Goal: Contribute content: Add original content to the website for others to see

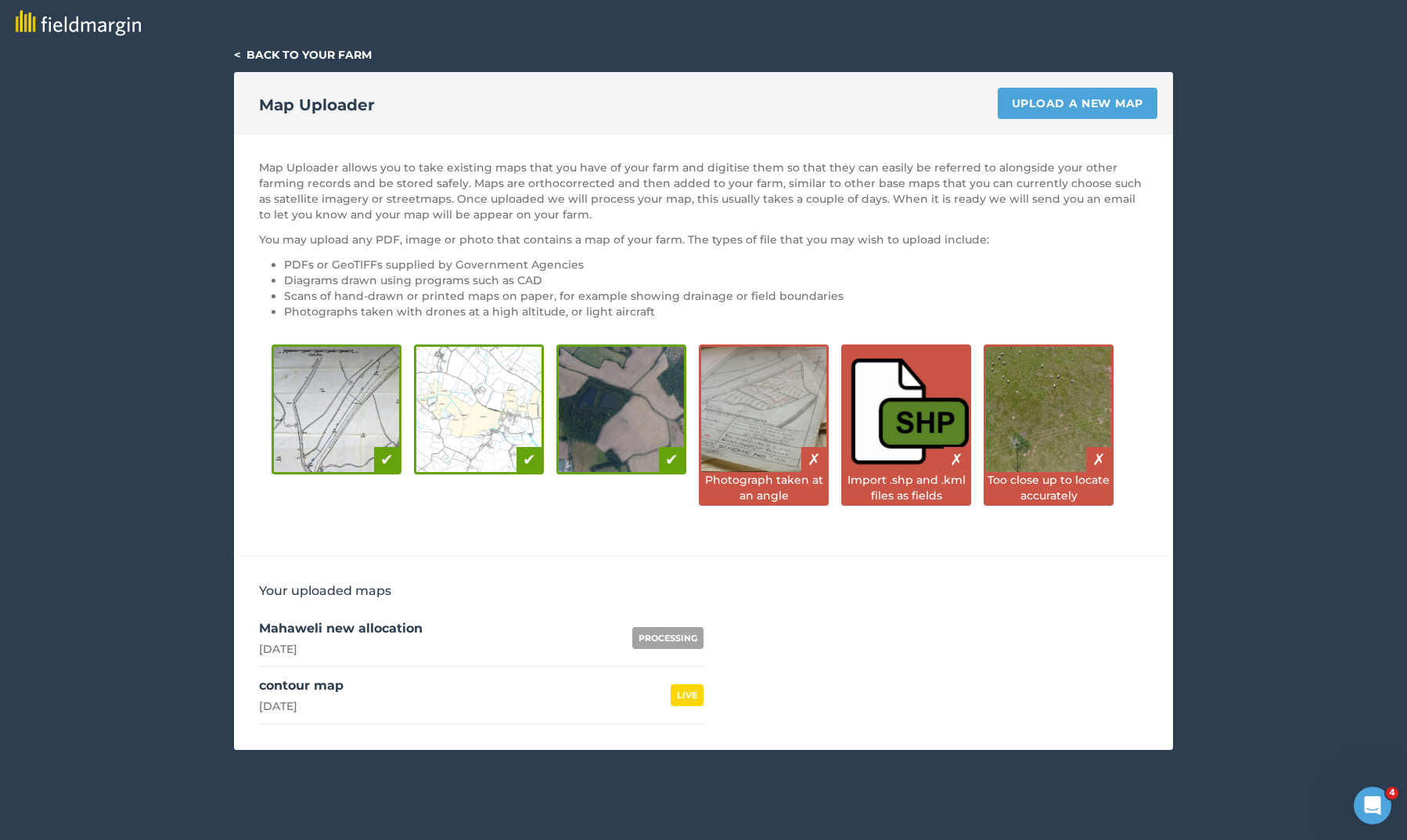
click at [1071, 96] on link "Upload a new map" at bounding box center [1078, 103] width 160 height 31
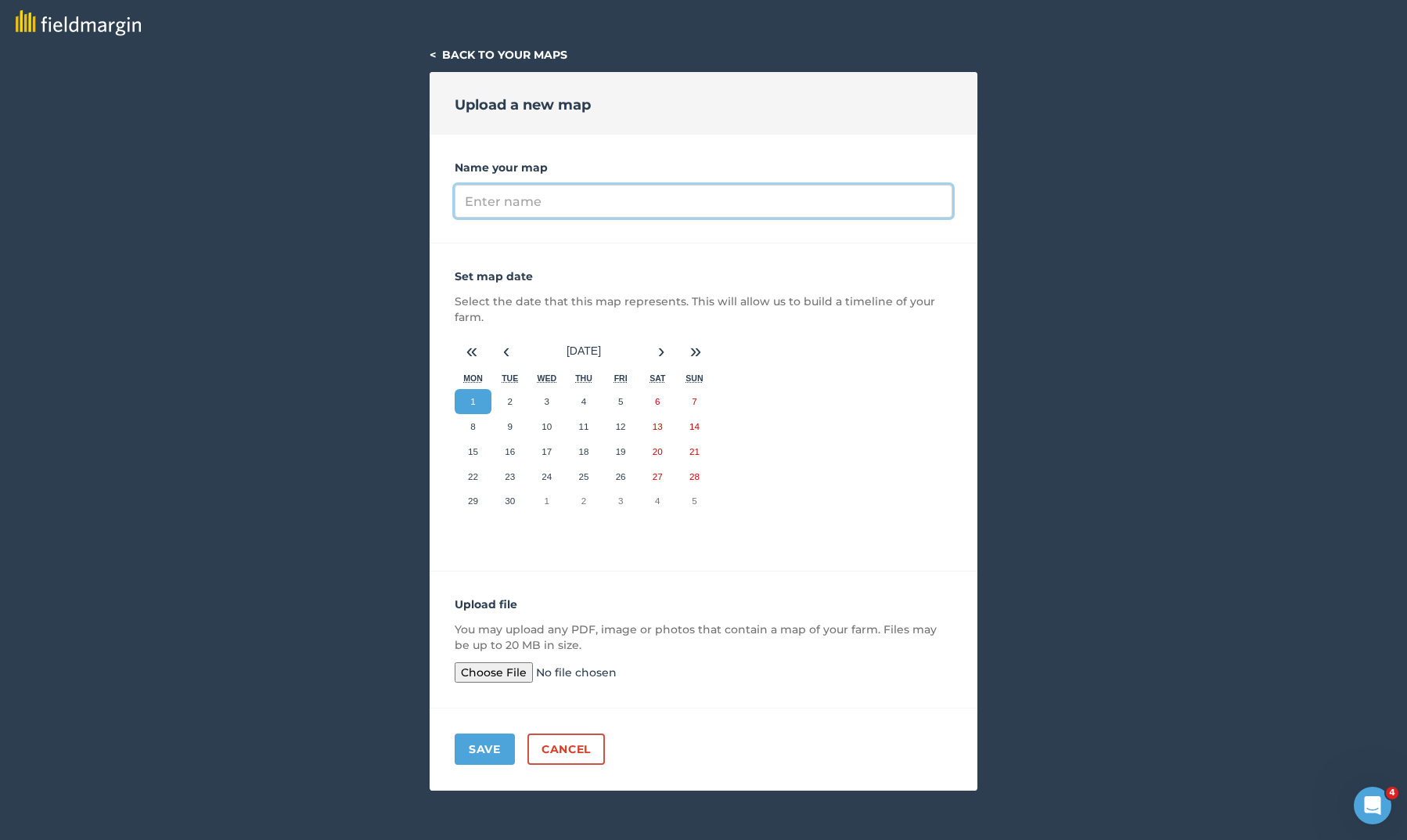
click at [544, 205] on input "Name your map" at bounding box center [703, 201] width 498 height 33
type input "New allocation no background"
click at [494, 671] on input "file" at bounding box center [574, 671] width 239 height 21
type input "C:\fakepath\Gemini_Generated_Image_hxb2y0hxb2y0hxb2.png"
click at [491, 752] on button "Save" at bounding box center [484, 749] width 60 height 31
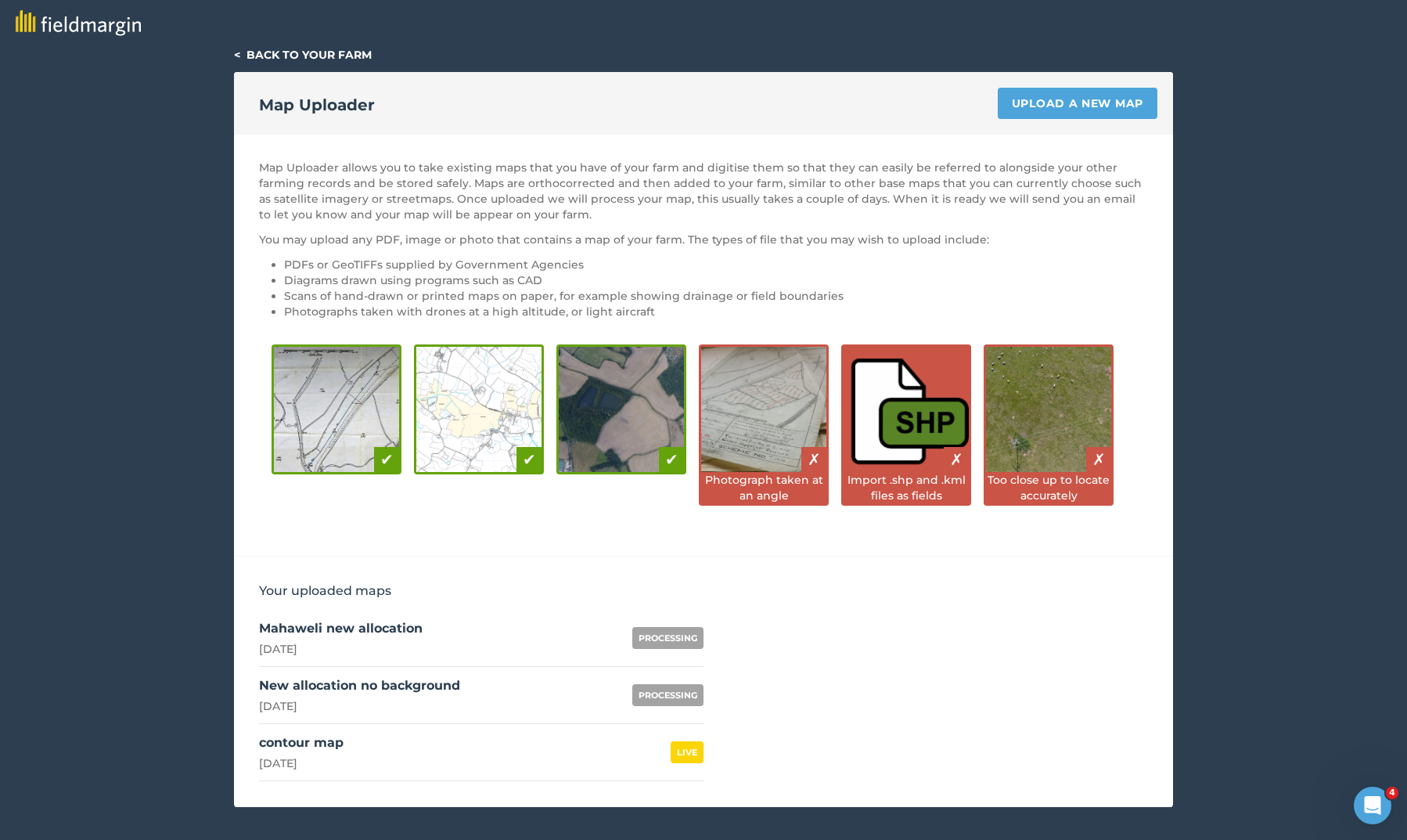
scroll to position [17, 0]
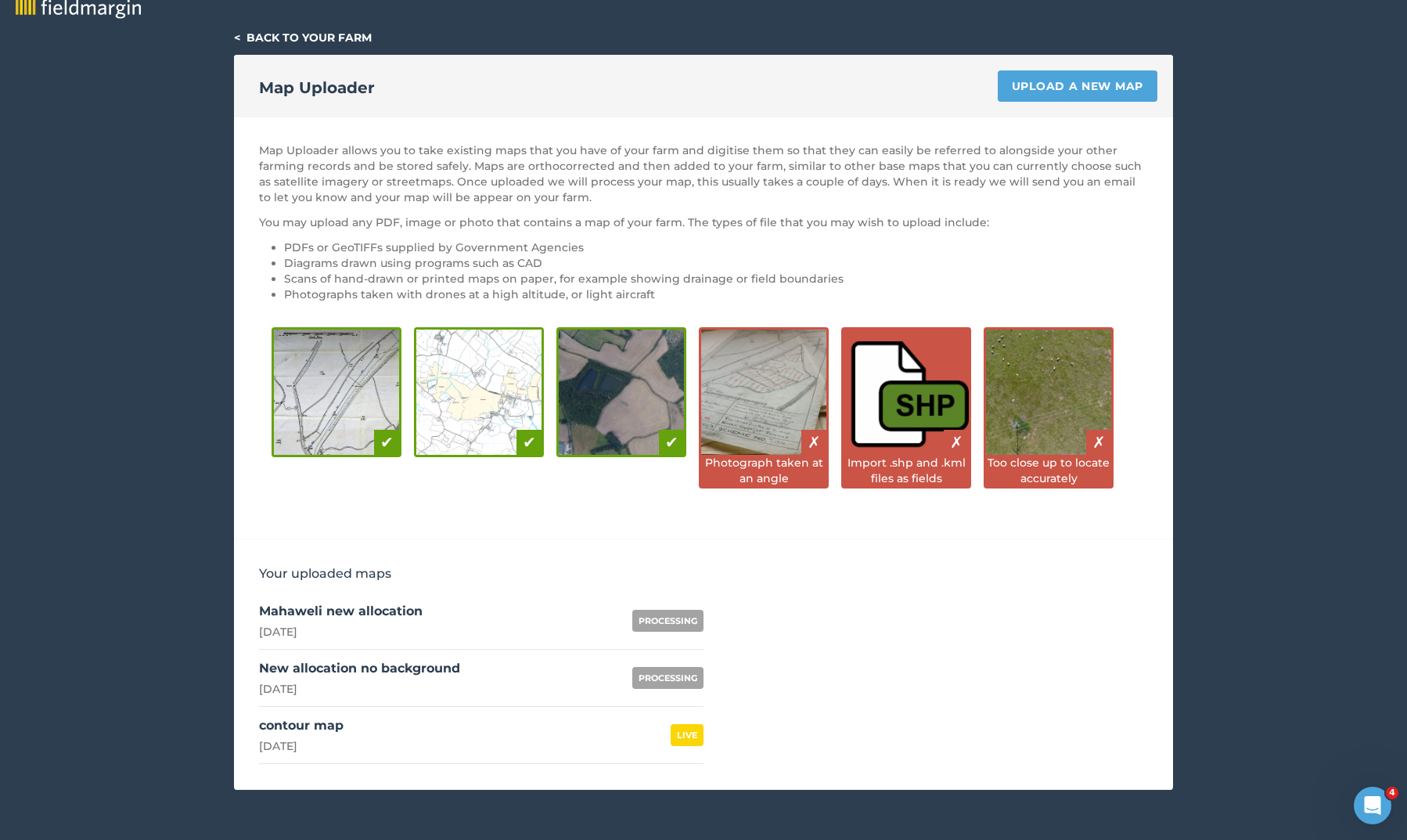
click at [111, 12] on img at bounding box center [78, 5] width 126 height 26
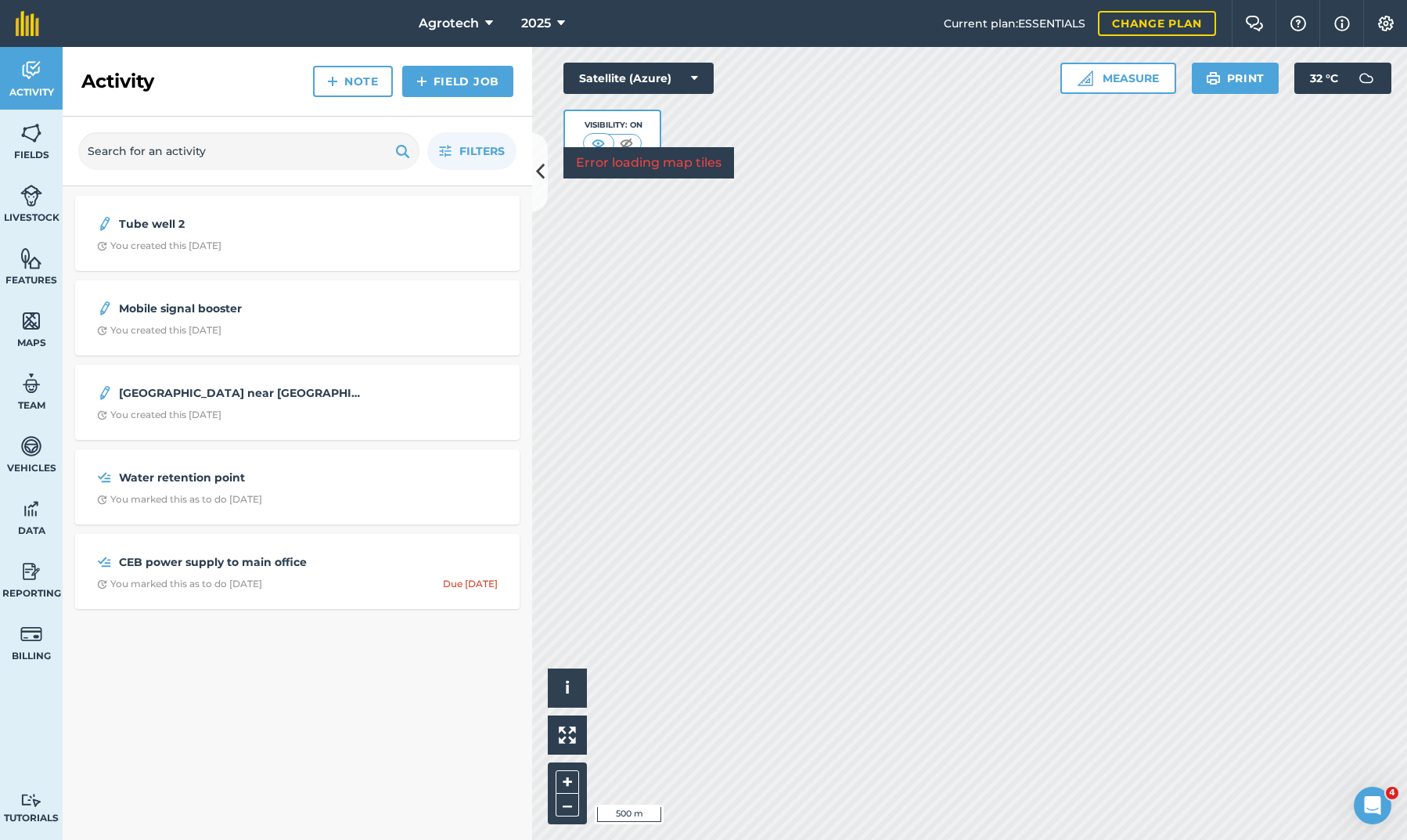
click at [30, 149] on span "Fields" at bounding box center [31, 155] width 63 height 13
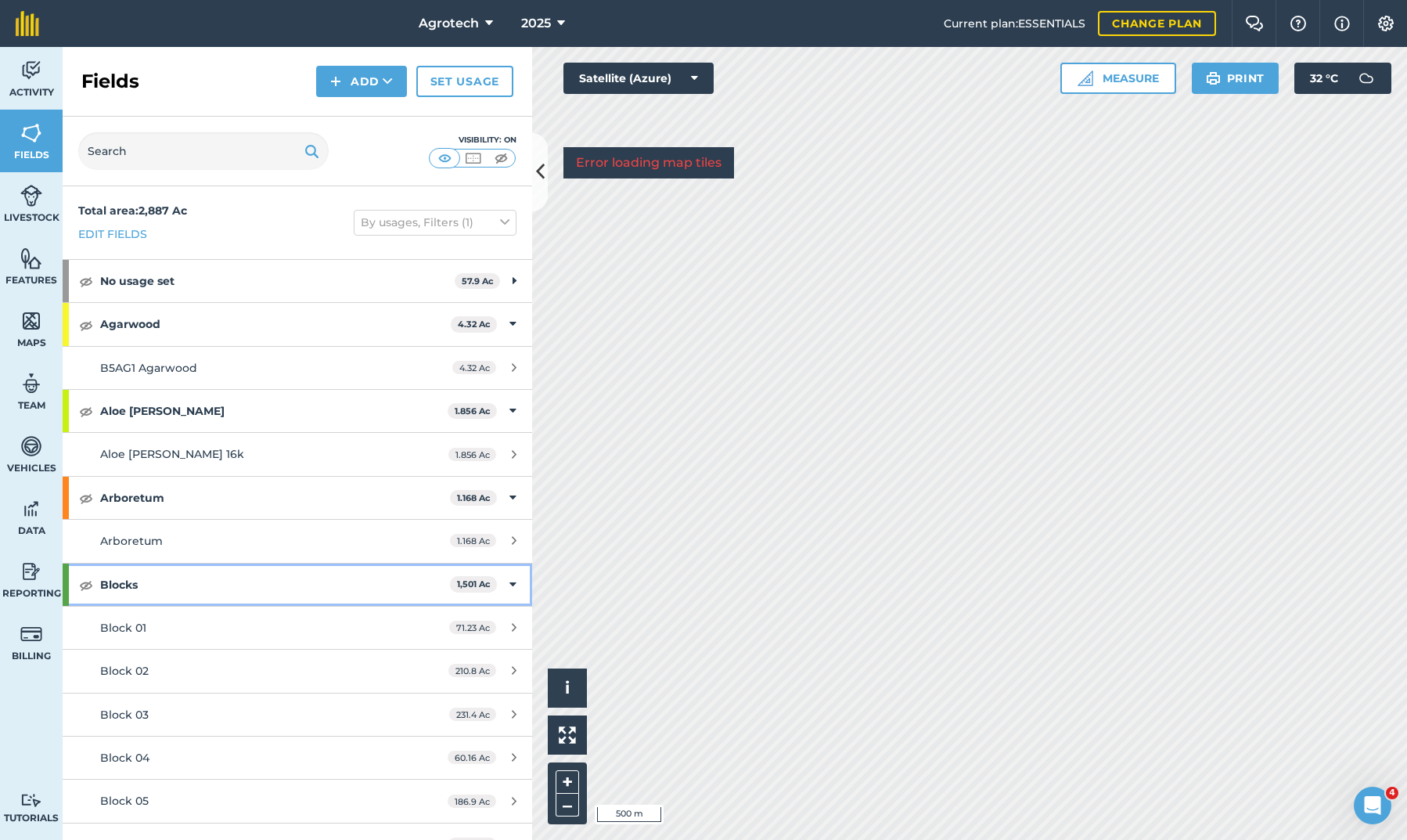
click at [91, 582] on img at bounding box center [86, 585] width 14 height 19
click at [474, 158] on img at bounding box center [473, 158] width 20 height 15
click at [447, 157] on img at bounding box center [445, 158] width 20 height 15
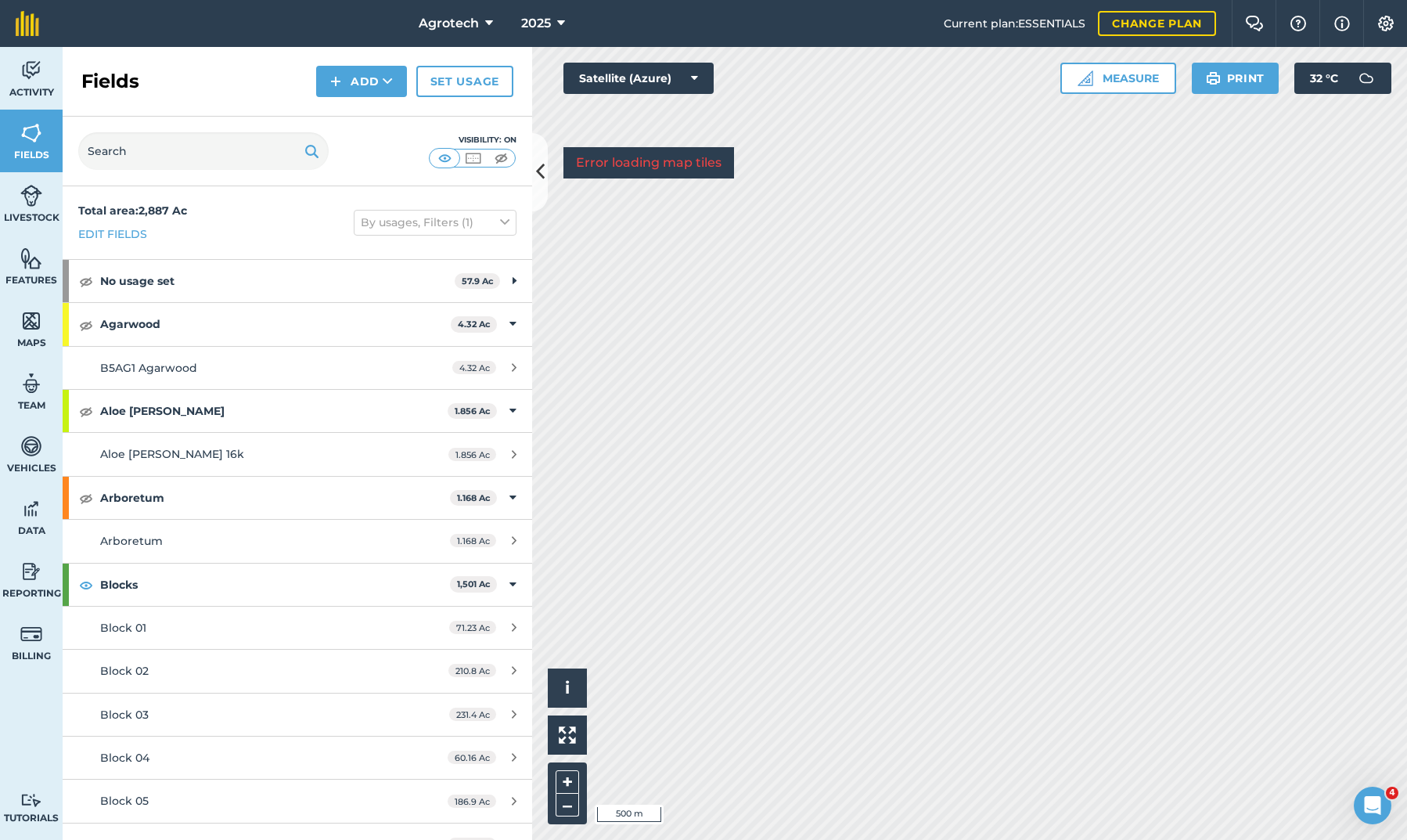
click at [475, 160] on img at bounding box center [473, 158] width 20 height 15
click at [665, 82] on button "Satellite (Azure)" at bounding box center [638, 78] width 151 height 31
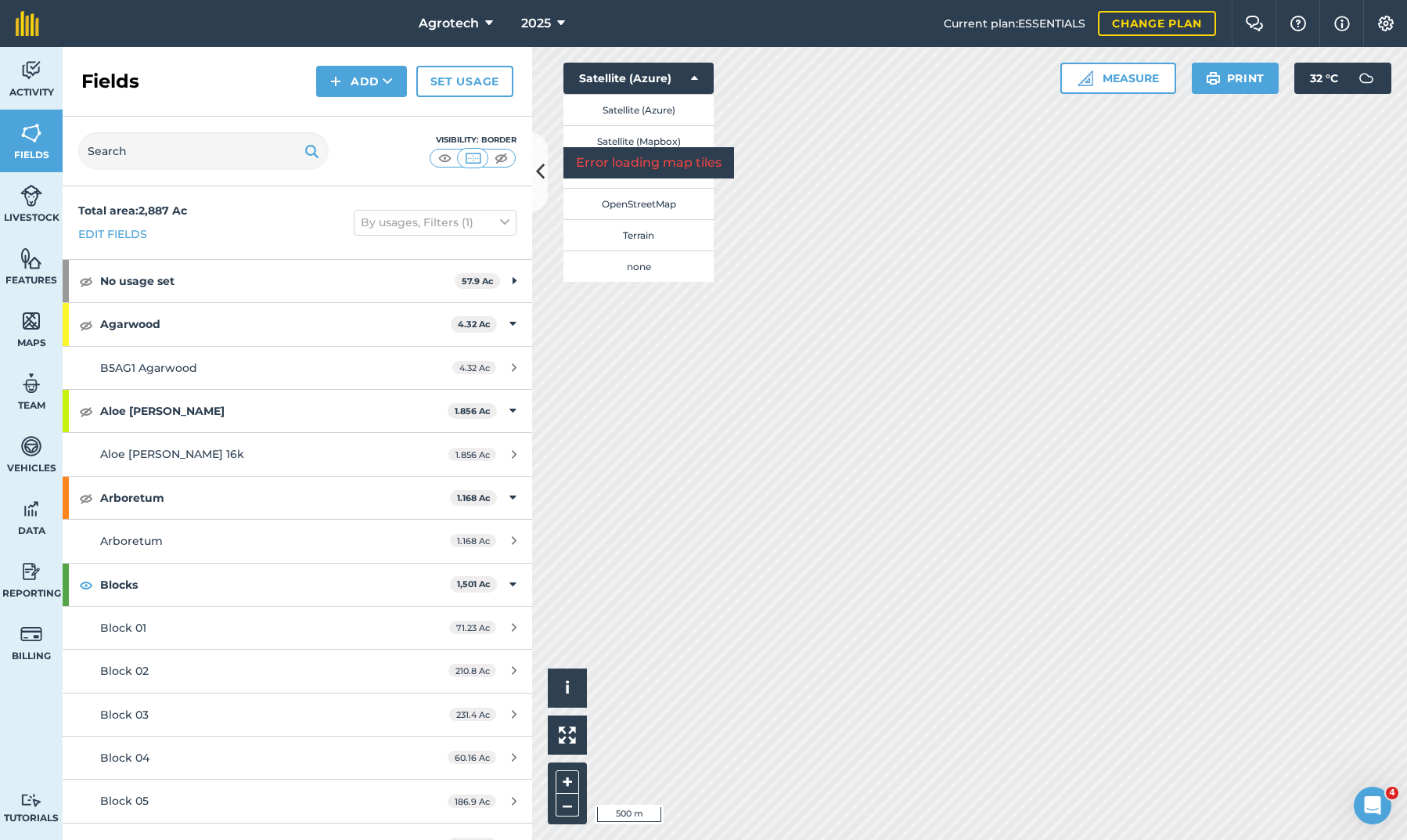
click at [647, 270] on button "none" at bounding box center [638, 265] width 151 height 31
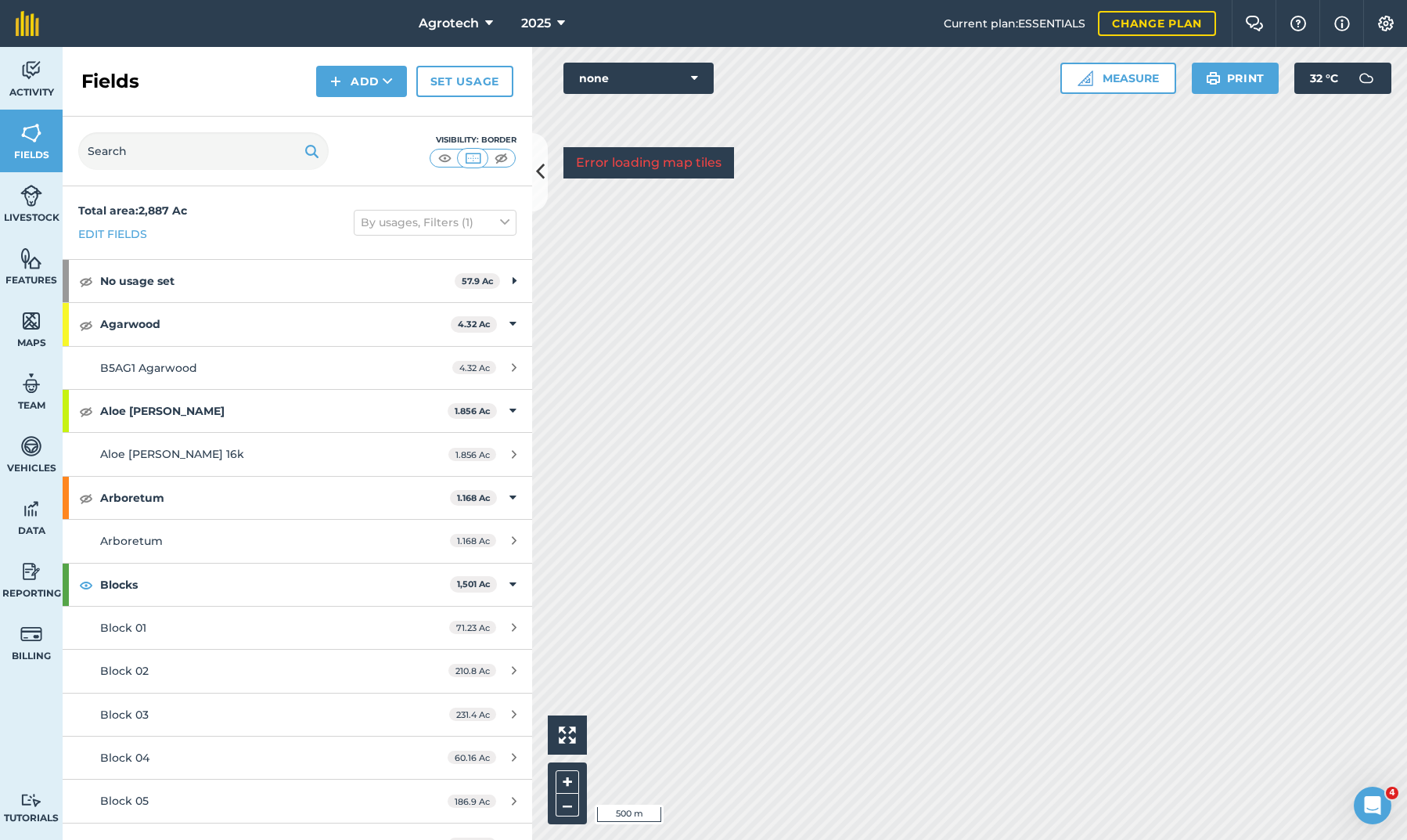
click at [37, 330] on img at bounding box center [31, 321] width 22 height 23
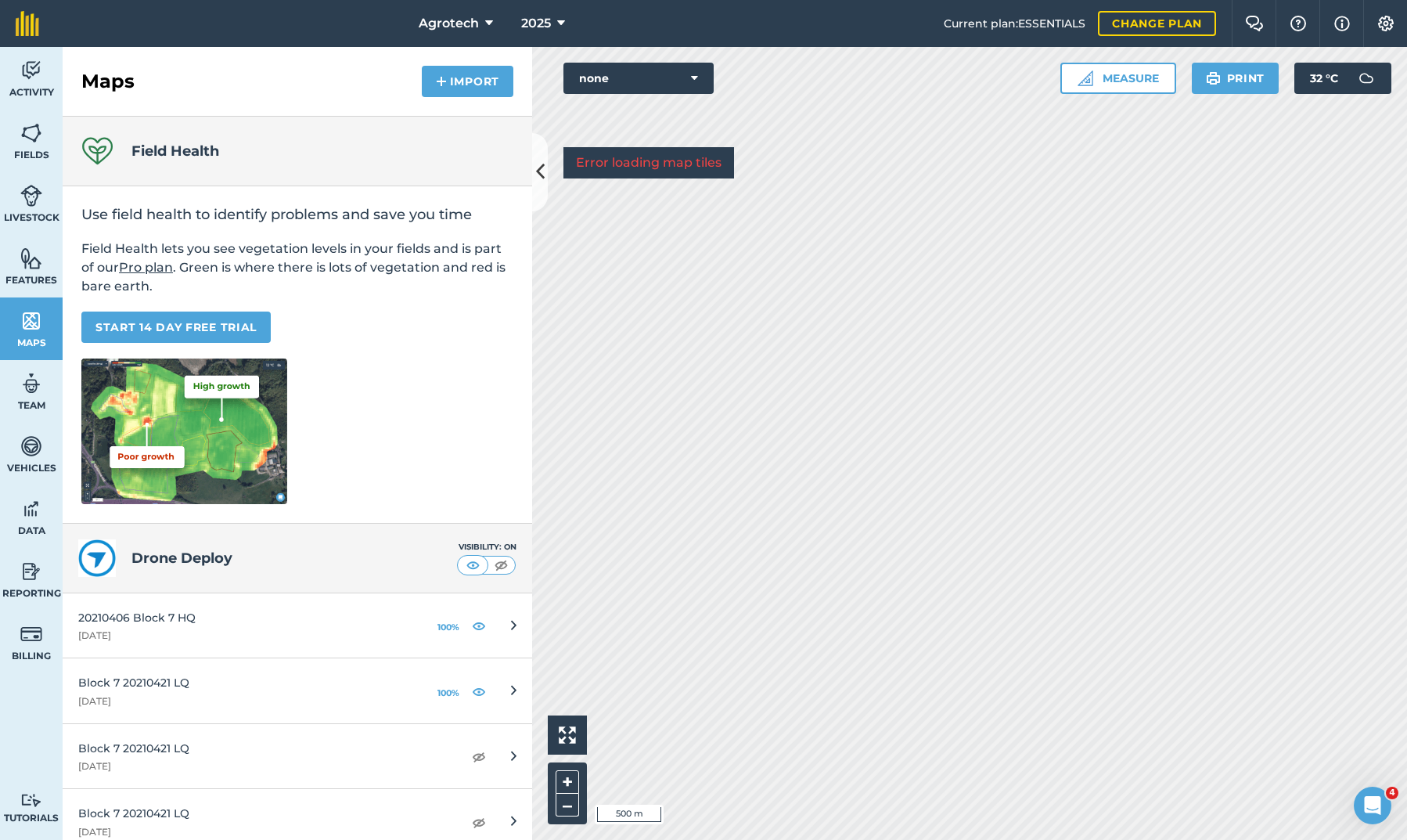
click at [503, 563] on img at bounding box center [501, 564] width 20 height 15
click at [34, 140] on img at bounding box center [31, 133] width 22 height 23
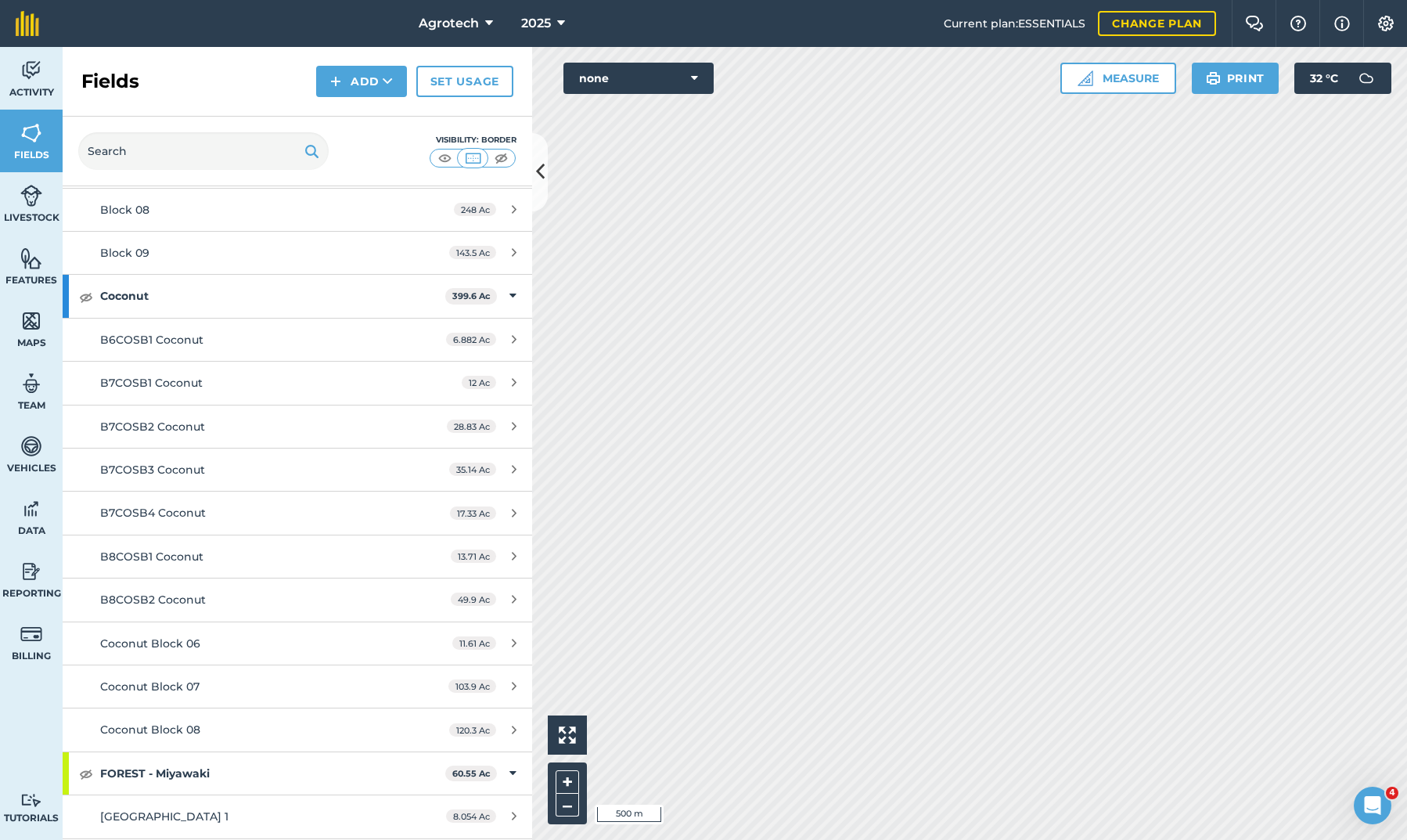
scroll to position [724, 0]
click at [500, 157] on img at bounding box center [501, 158] width 20 height 15
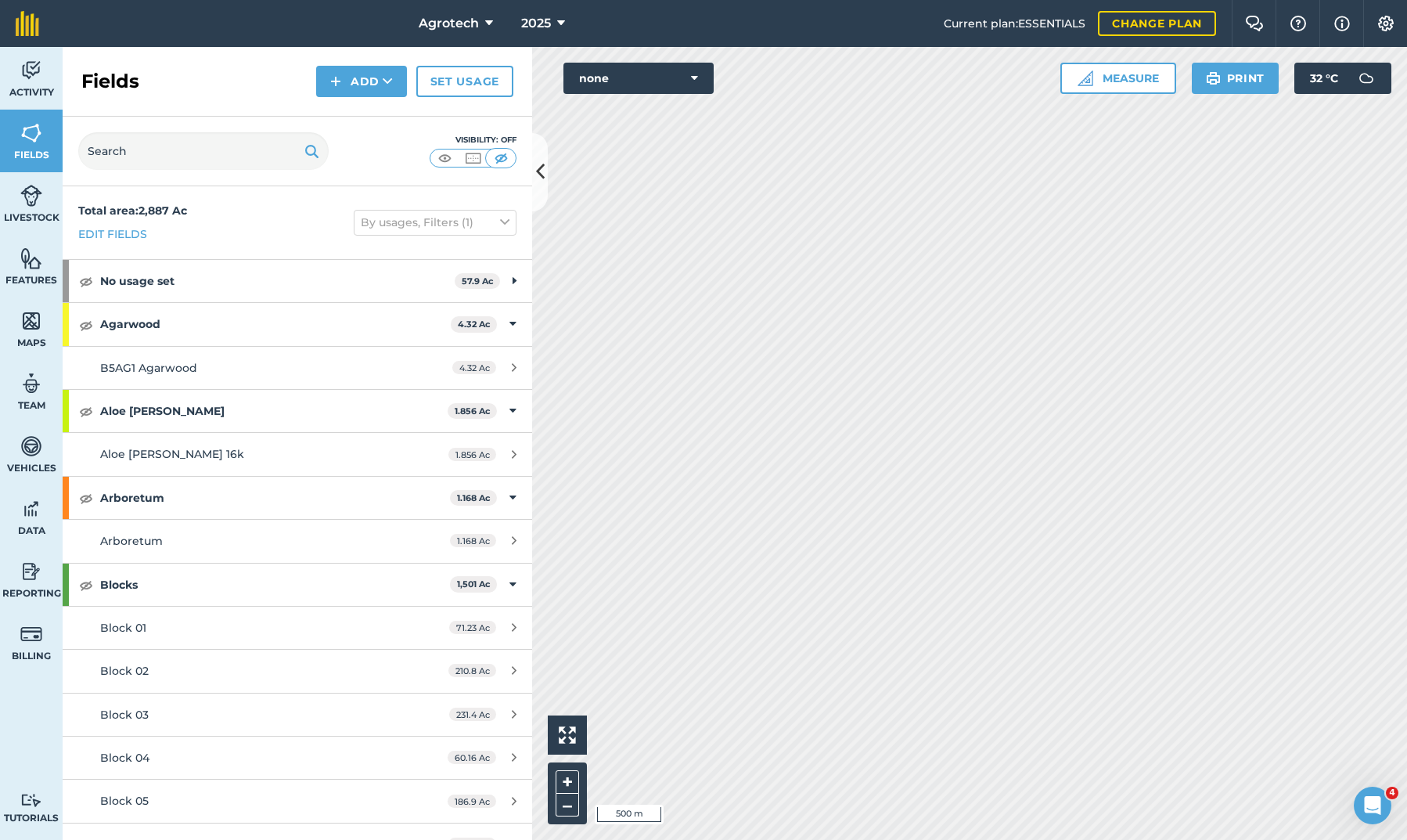
scroll to position [0, 0]
click at [86, 579] on img at bounding box center [86, 585] width 14 height 19
click at [474, 159] on img at bounding box center [473, 158] width 20 height 15
click at [30, 266] on img at bounding box center [31, 258] width 22 height 23
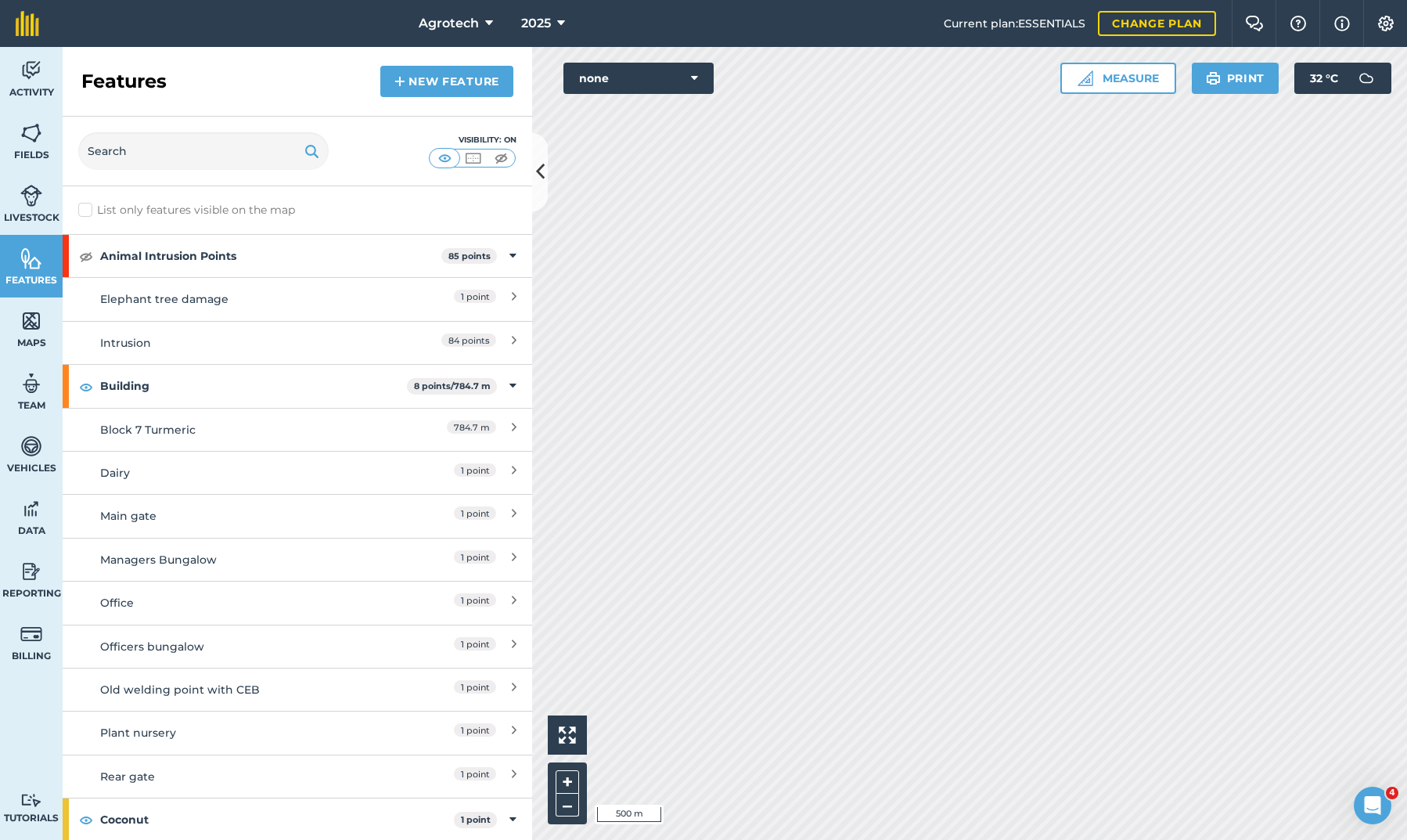
click at [495, 156] on img at bounding box center [501, 158] width 20 height 15
click at [83, 388] on img at bounding box center [86, 386] width 14 height 19
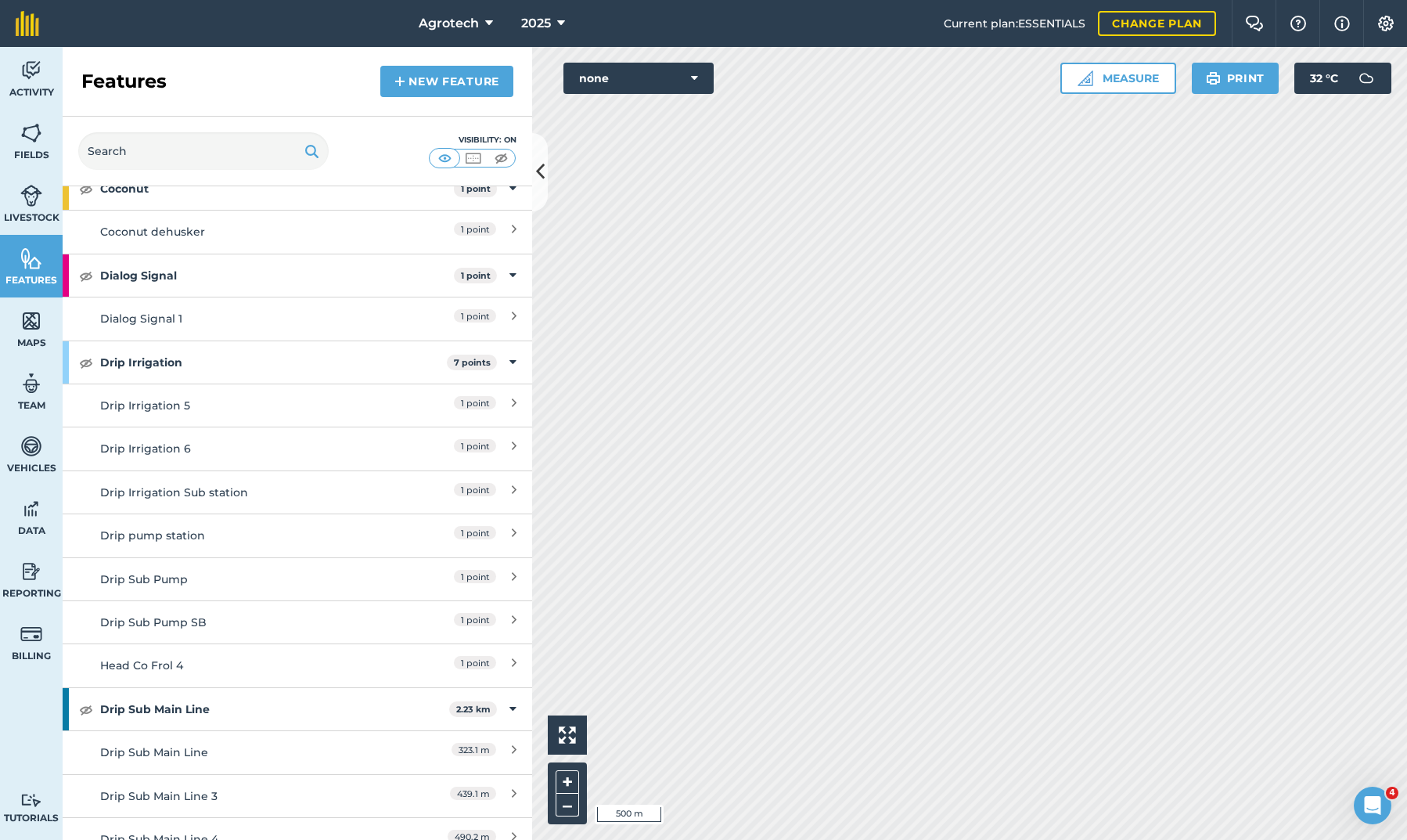
scroll to position [631, 0]
click at [85, 353] on img at bounding box center [86, 361] width 14 height 19
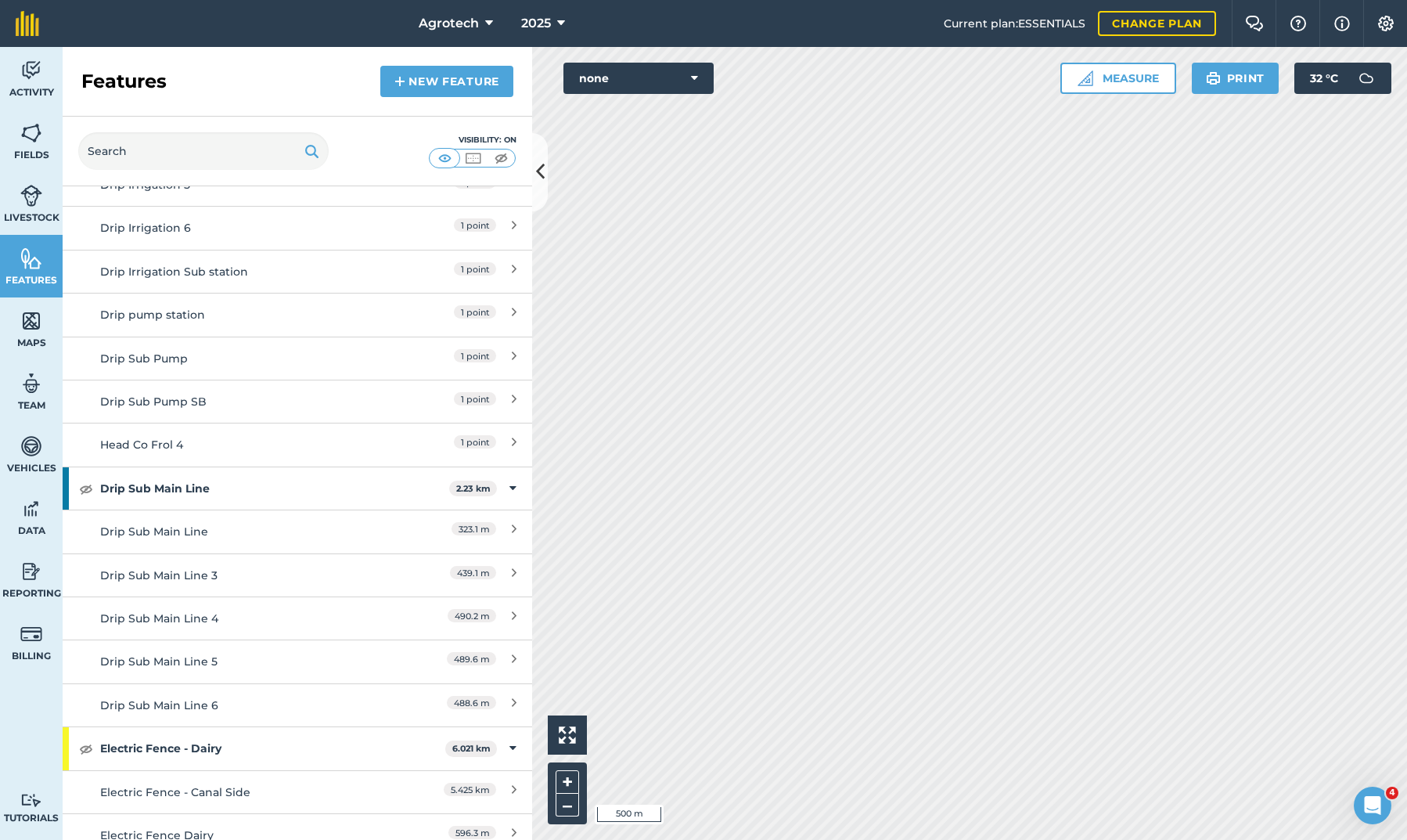
scroll to position [880, 0]
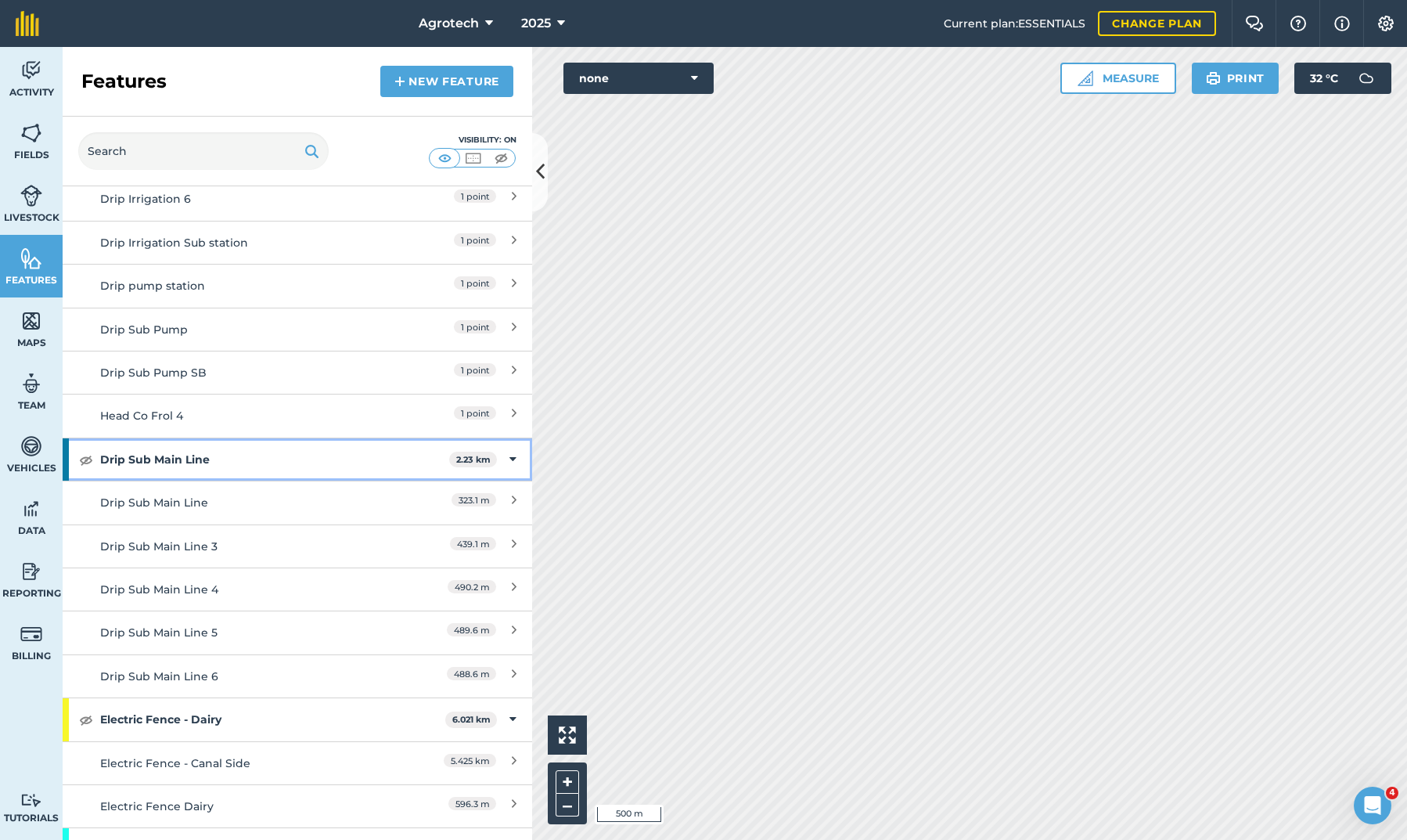
click at [86, 454] on img at bounding box center [86, 459] width 14 height 19
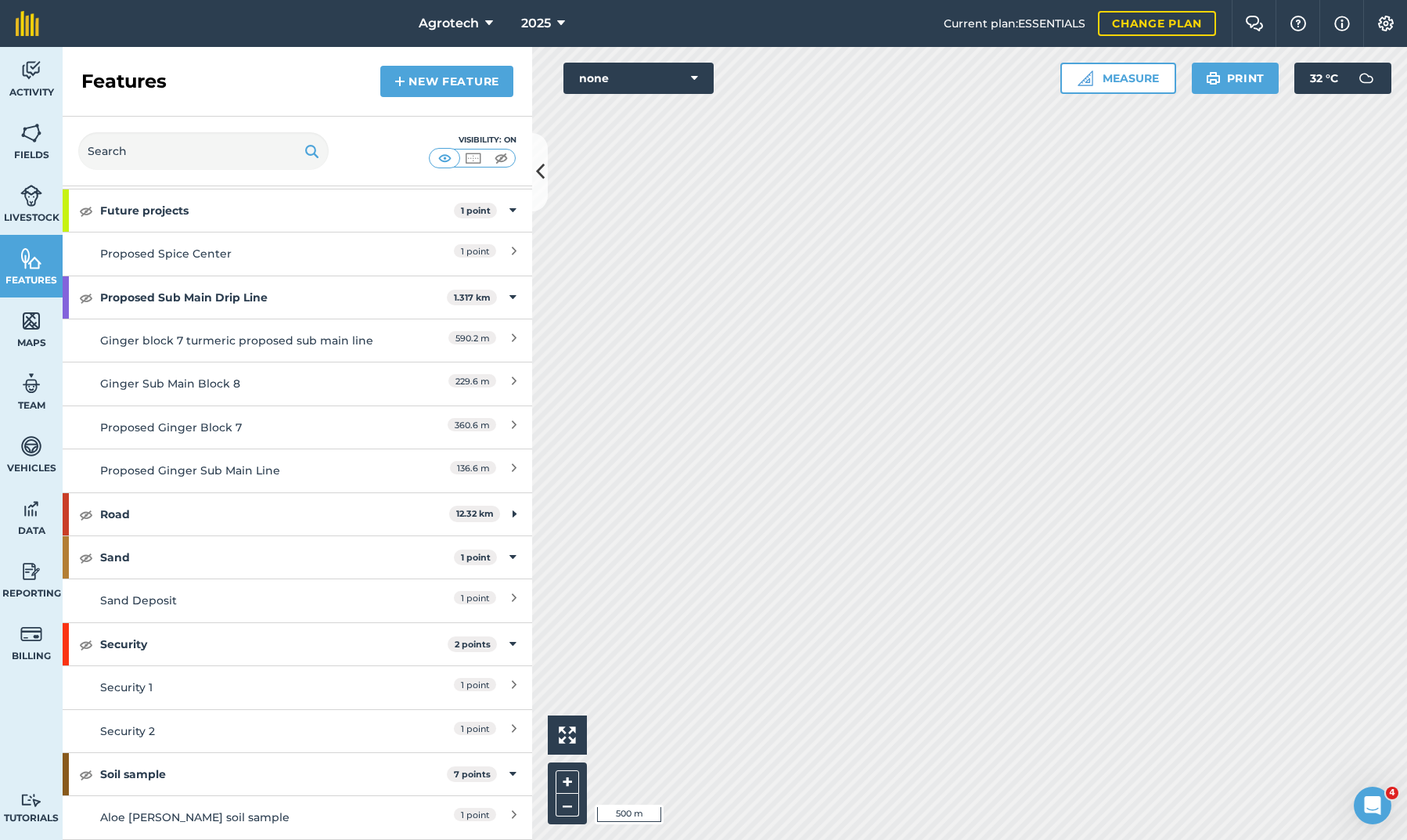
scroll to position [2693, 0]
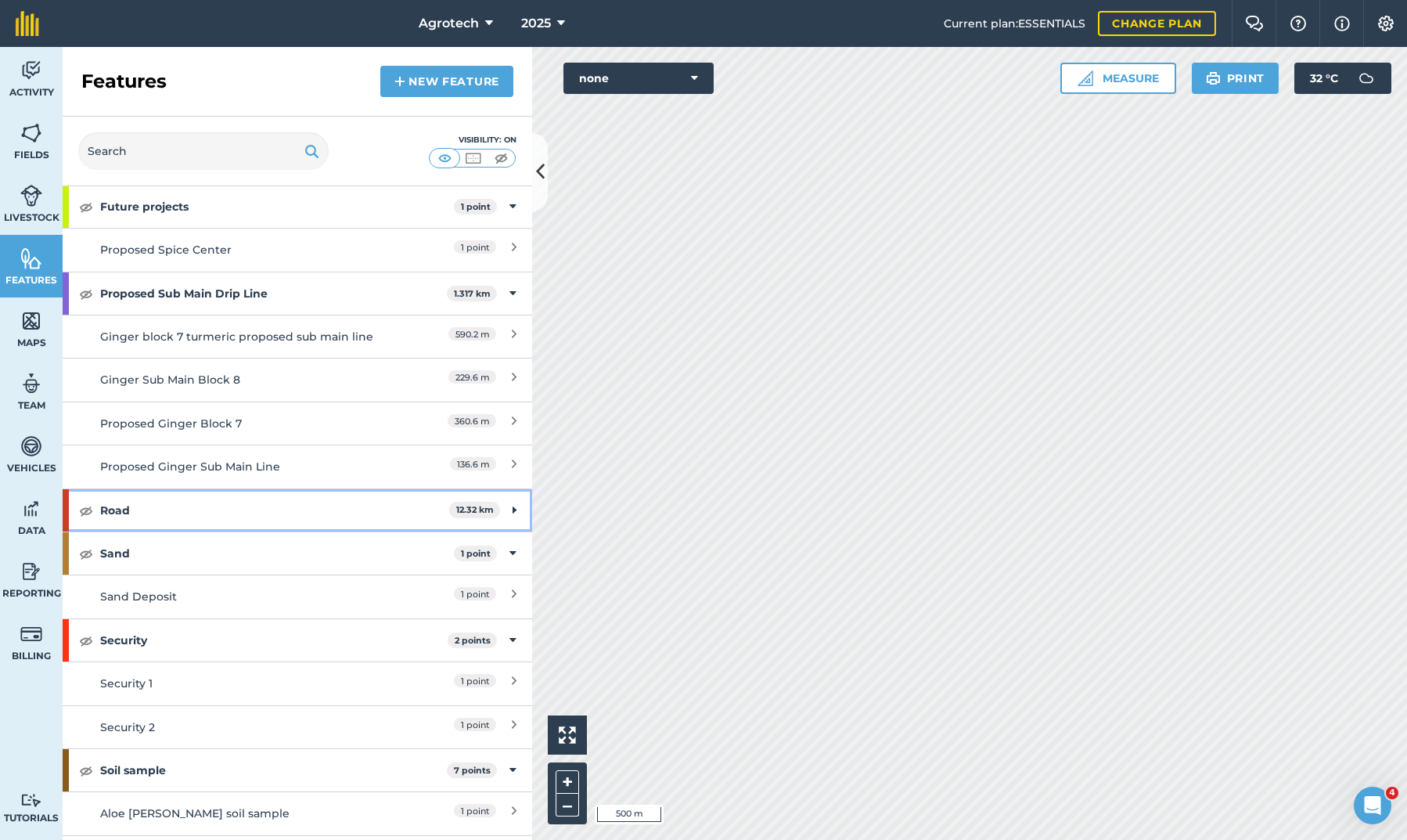
click at [85, 501] on img at bounding box center [86, 510] width 14 height 19
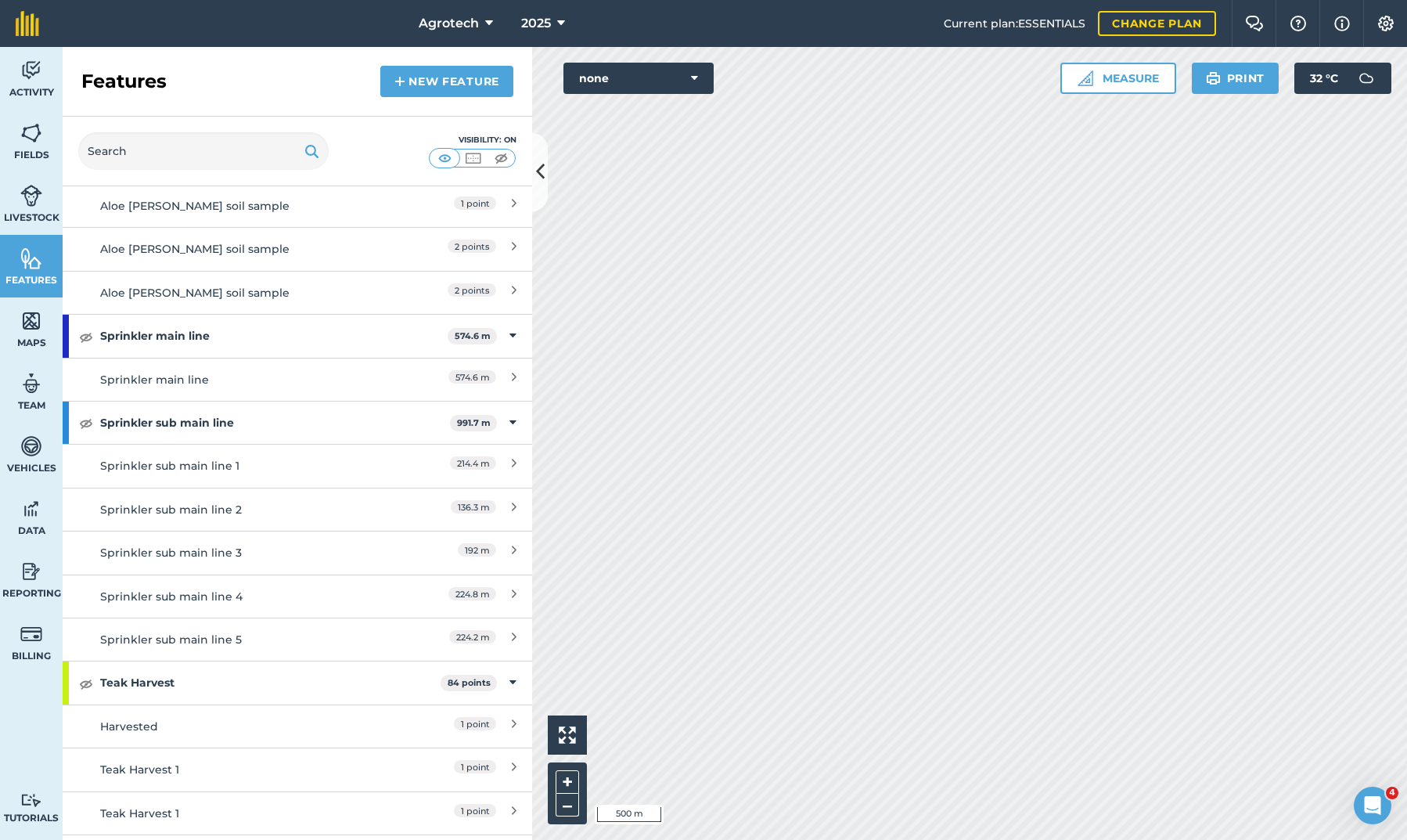
scroll to position [3389, 0]
click at [88, 672] on img at bounding box center [86, 681] width 14 height 19
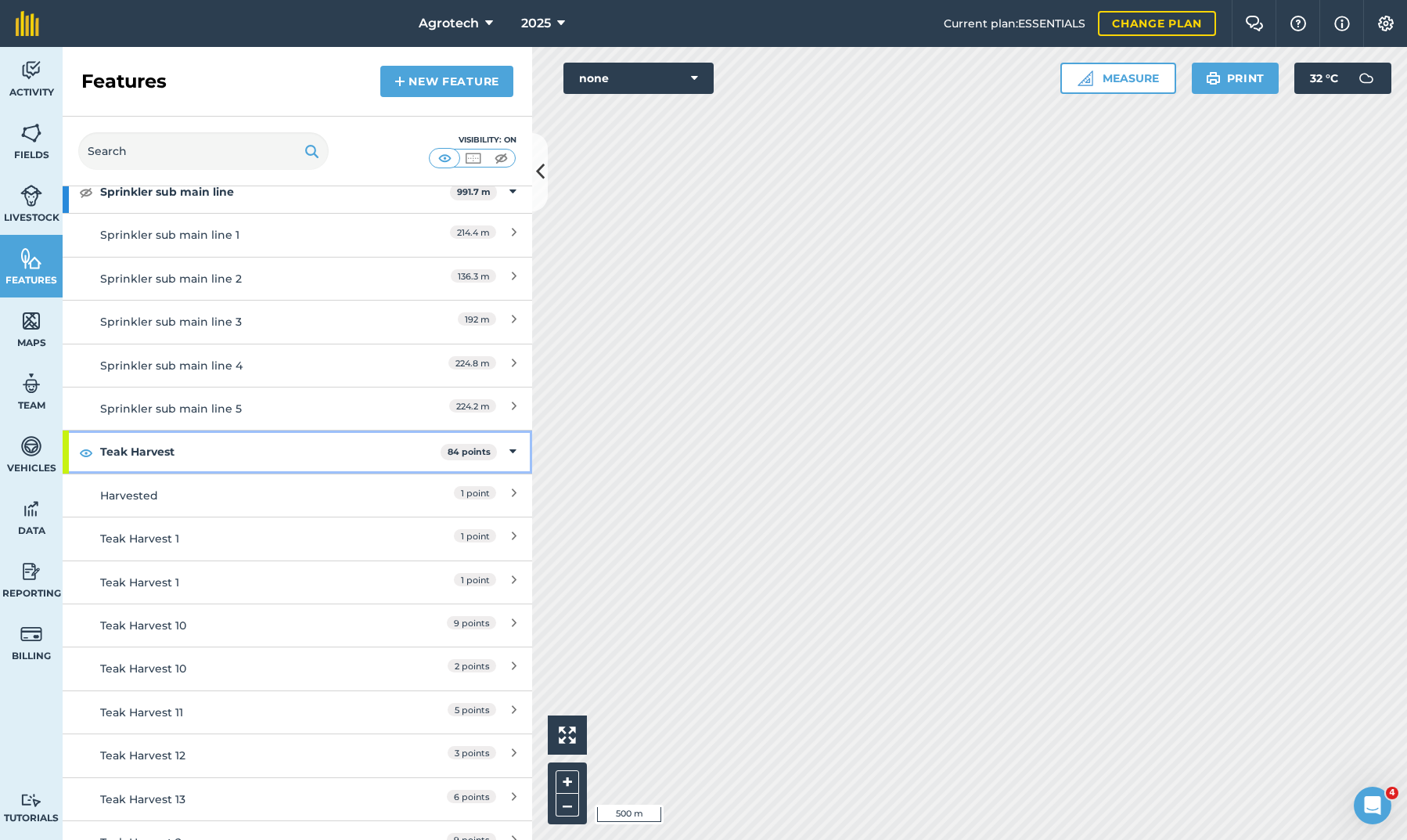
scroll to position [3622, 0]
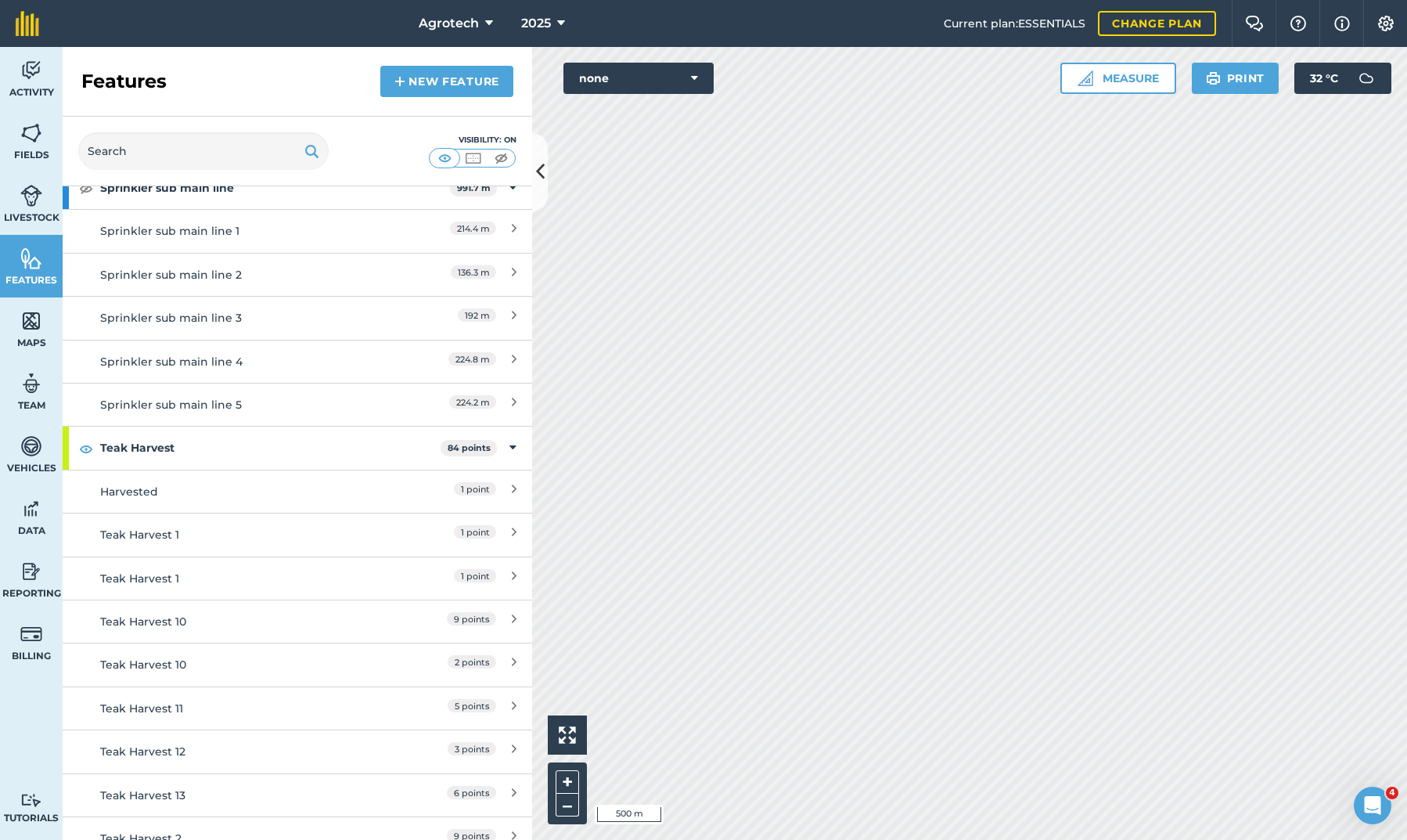
click at [473, 157] on img at bounding box center [473, 158] width 20 height 15
click at [447, 157] on img at bounding box center [445, 158] width 20 height 15
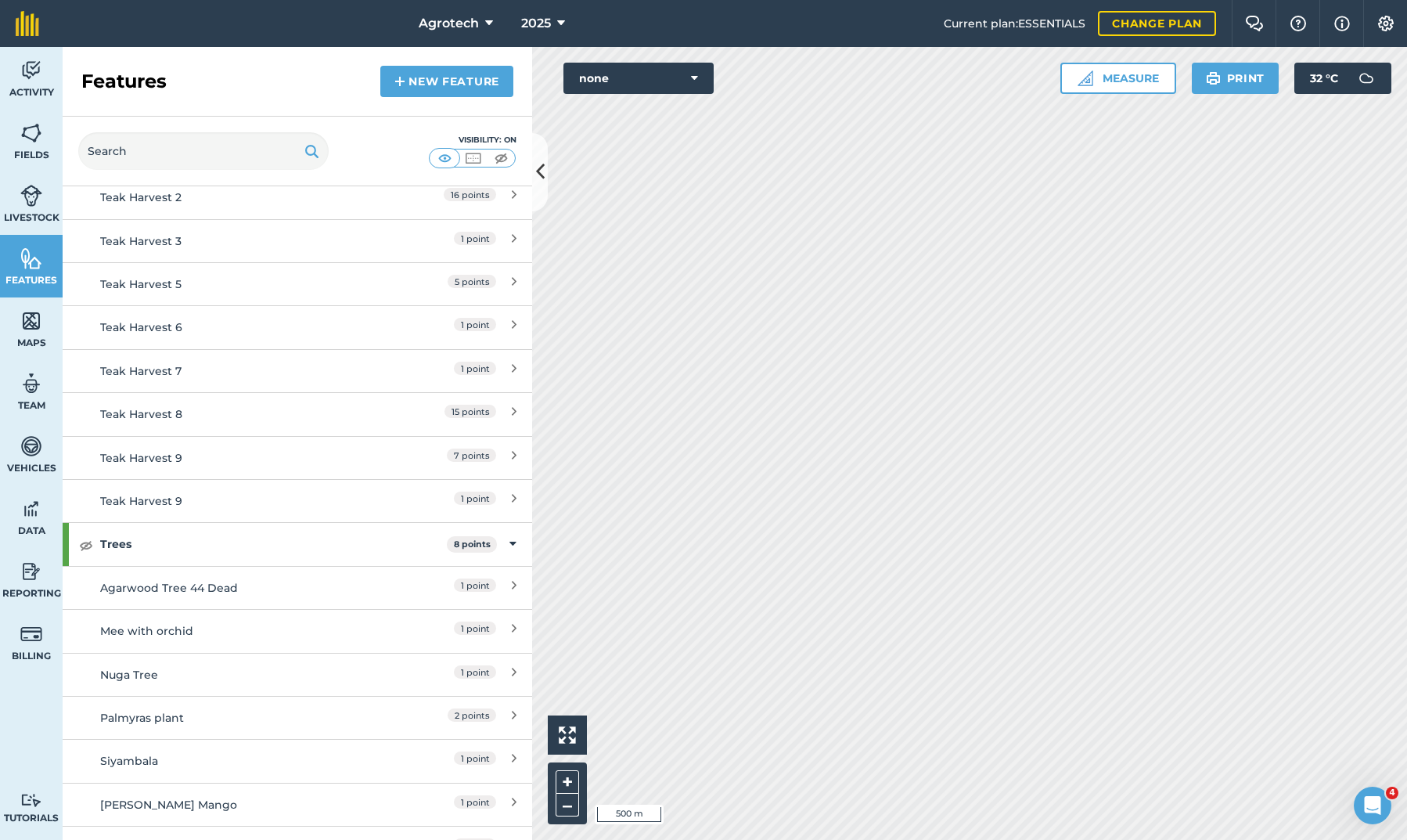
scroll to position [4317, 0]
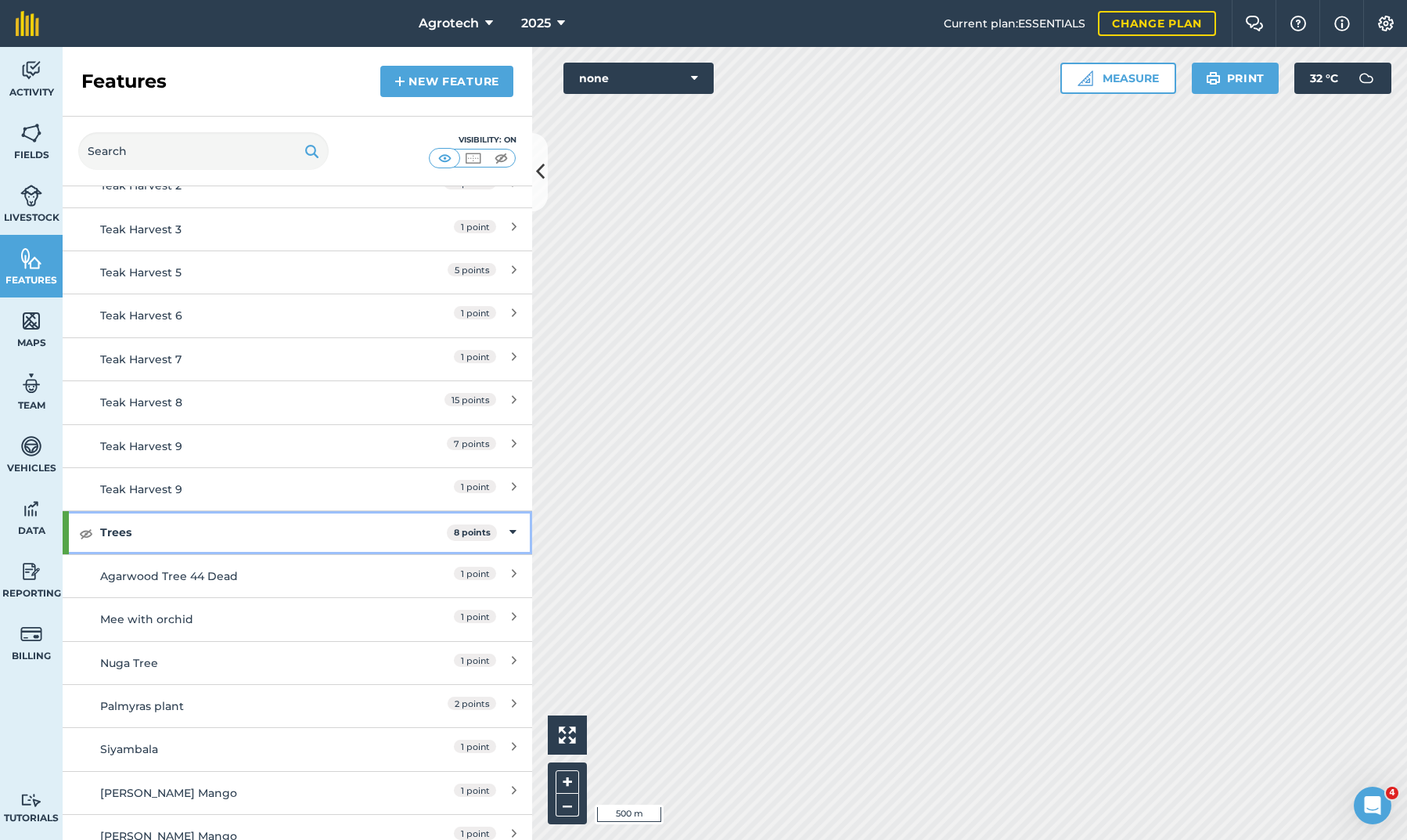
click at [86, 524] on img at bounding box center [86, 533] width 14 height 19
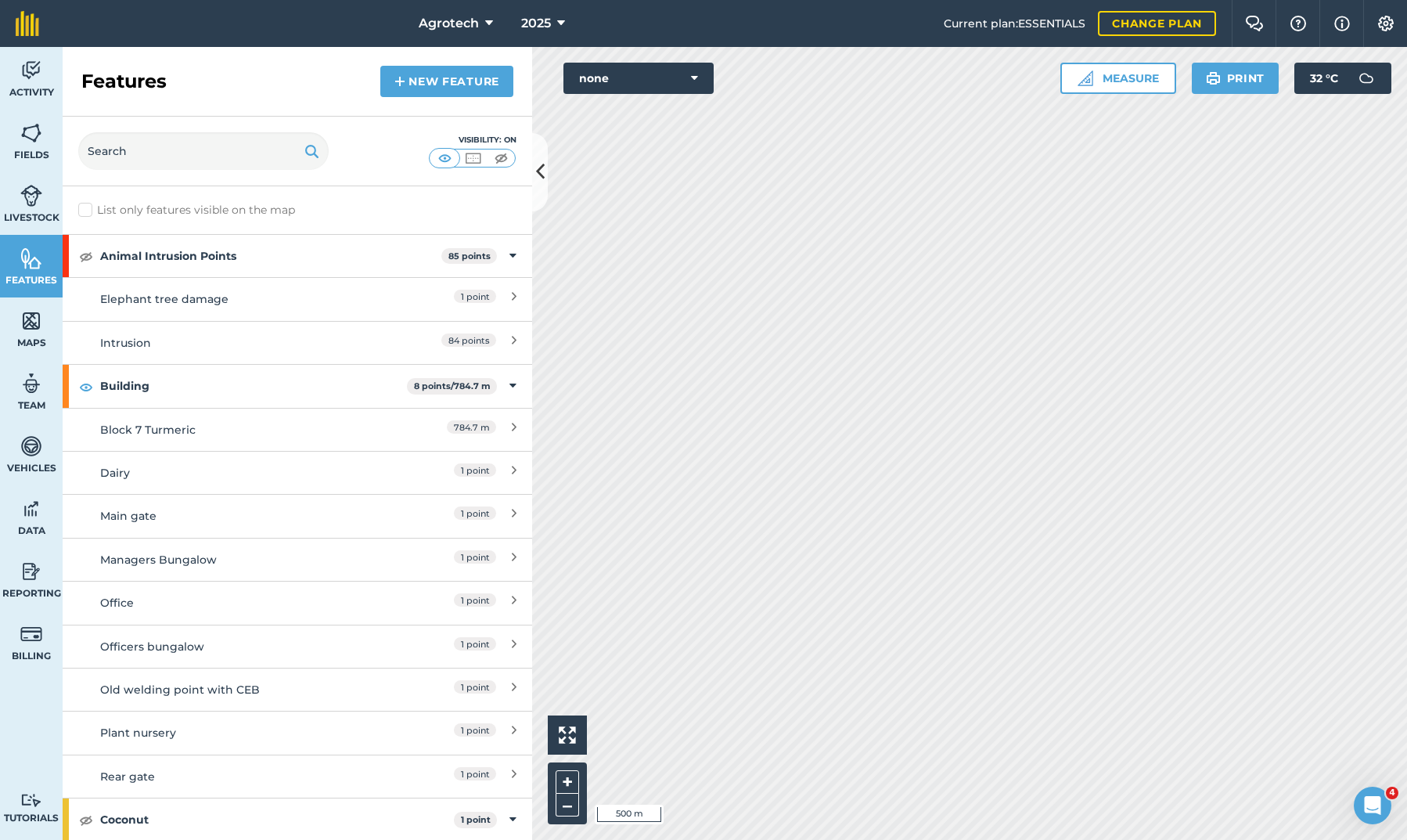
scroll to position [0, 0]
click at [88, 207] on label "List only features visible on the map" at bounding box center [187, 210] width 217 height 16
click at [88, 207] on input "List only features visible on the map" at bounding box center [83, 206] width 10 height 10
click at [88, 207] on label "List only features visible on the map" at bounding box center [187, 210] width 217 height 16
click at [88, 207] on input "List only features visible on the map" at bounding box center [83, 206] width 10 height 10
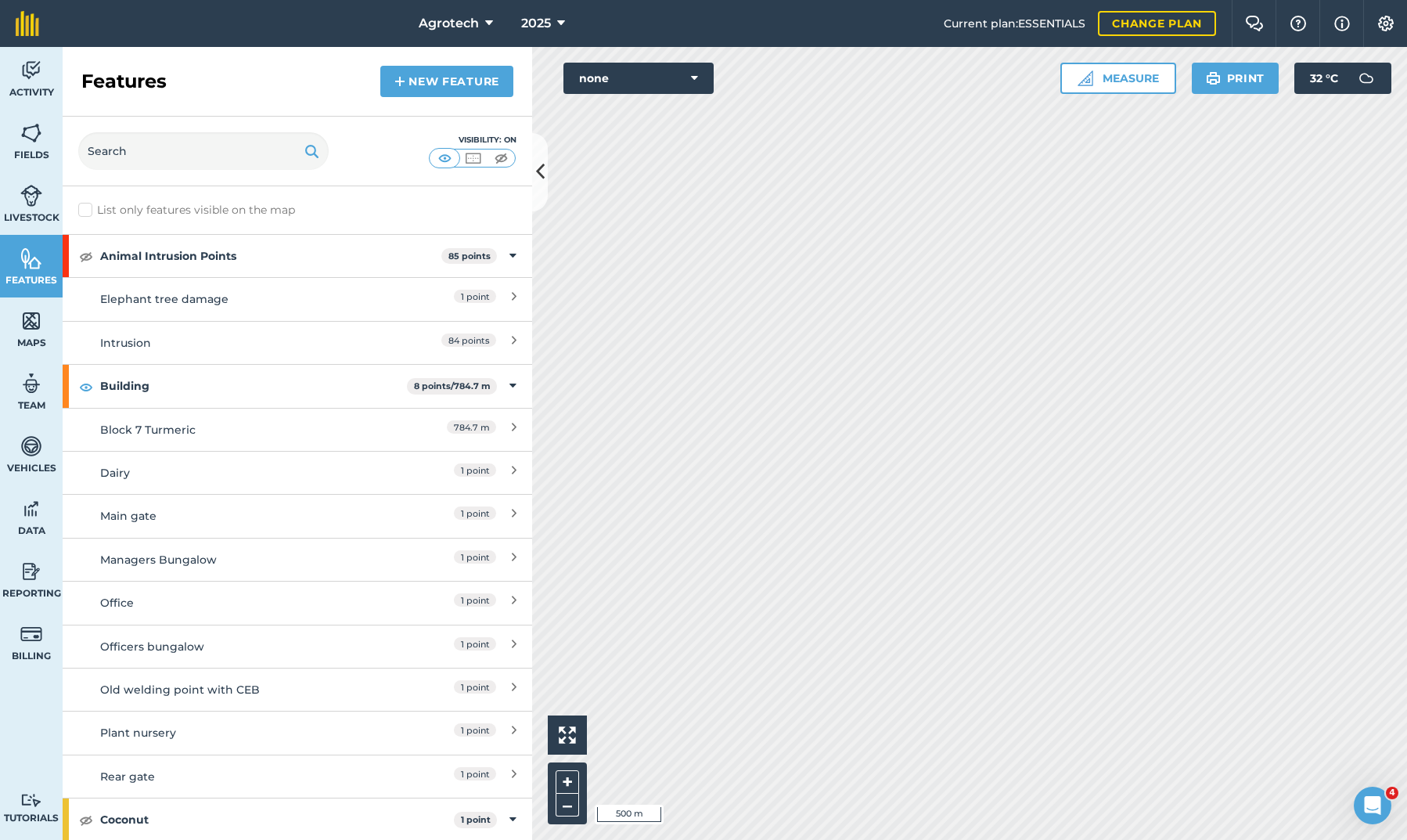
checkbox input "false"
click at [30, 134] on img at bounding box center [31, 133] width 22 height 23
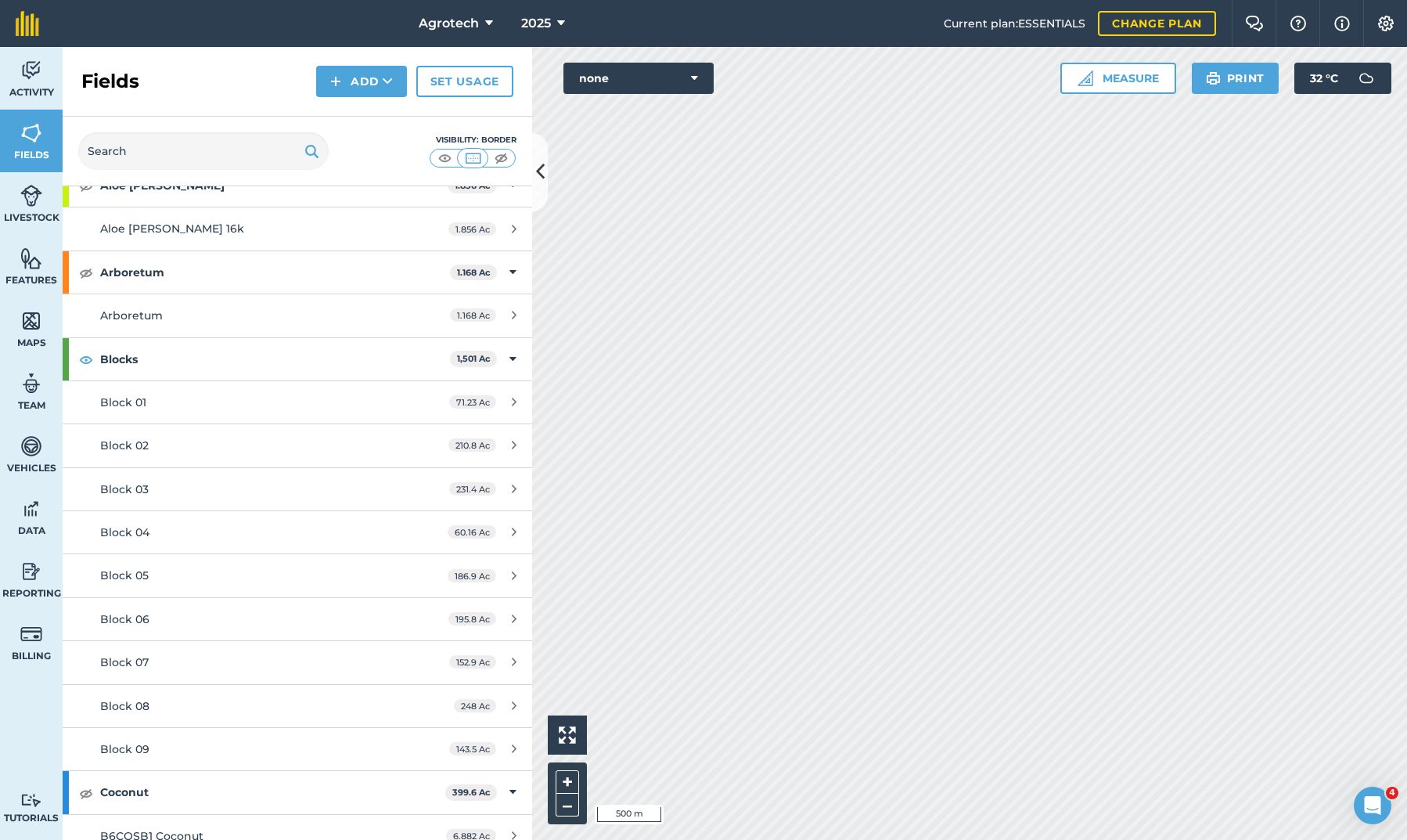
scroll to position [228, 0]
click at [382, 742] on div "Block 09" at bounding box center [248, 746] width 294 height 17
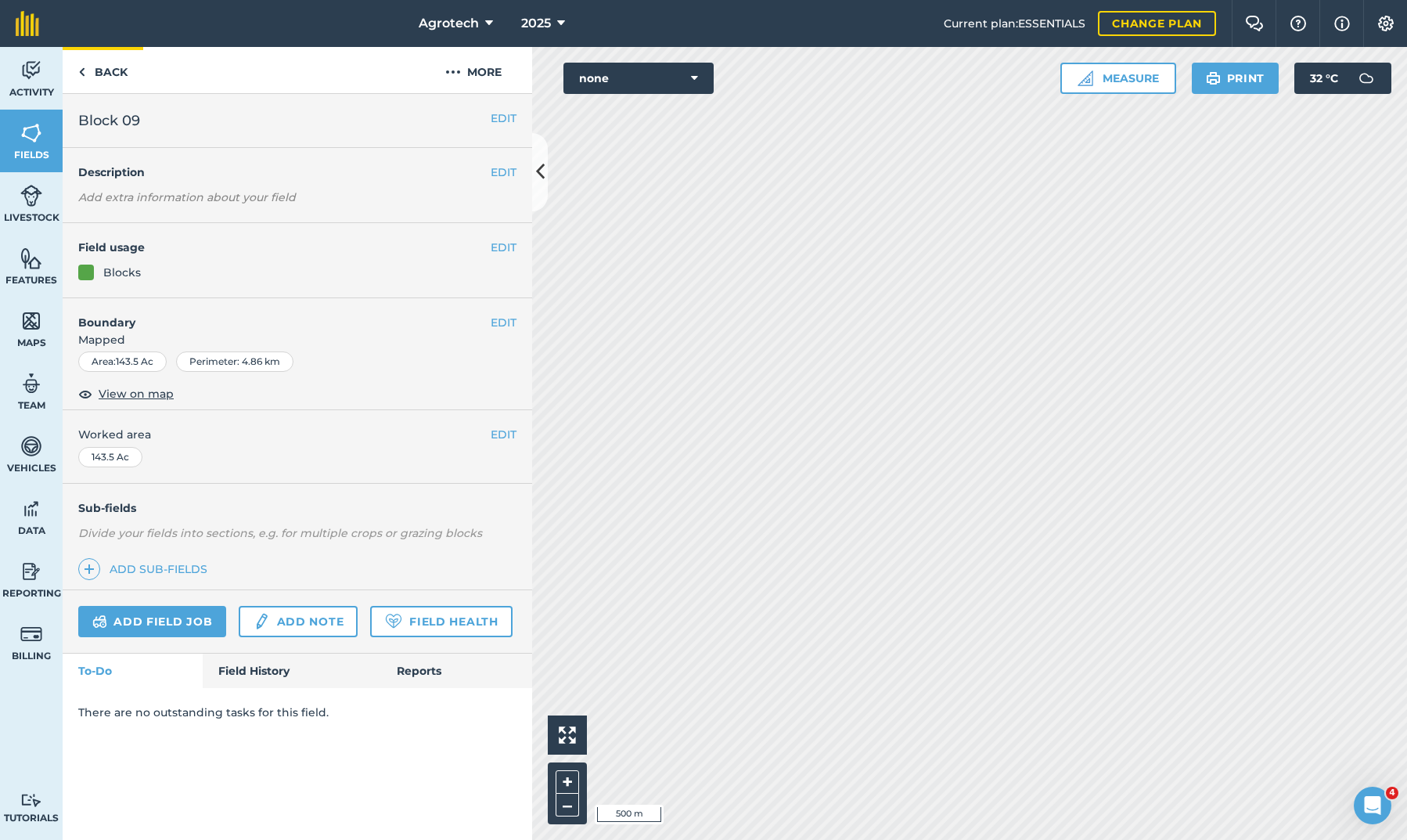
click at [78, 74] on img at bounding box center [82, 72] width 7 height 19
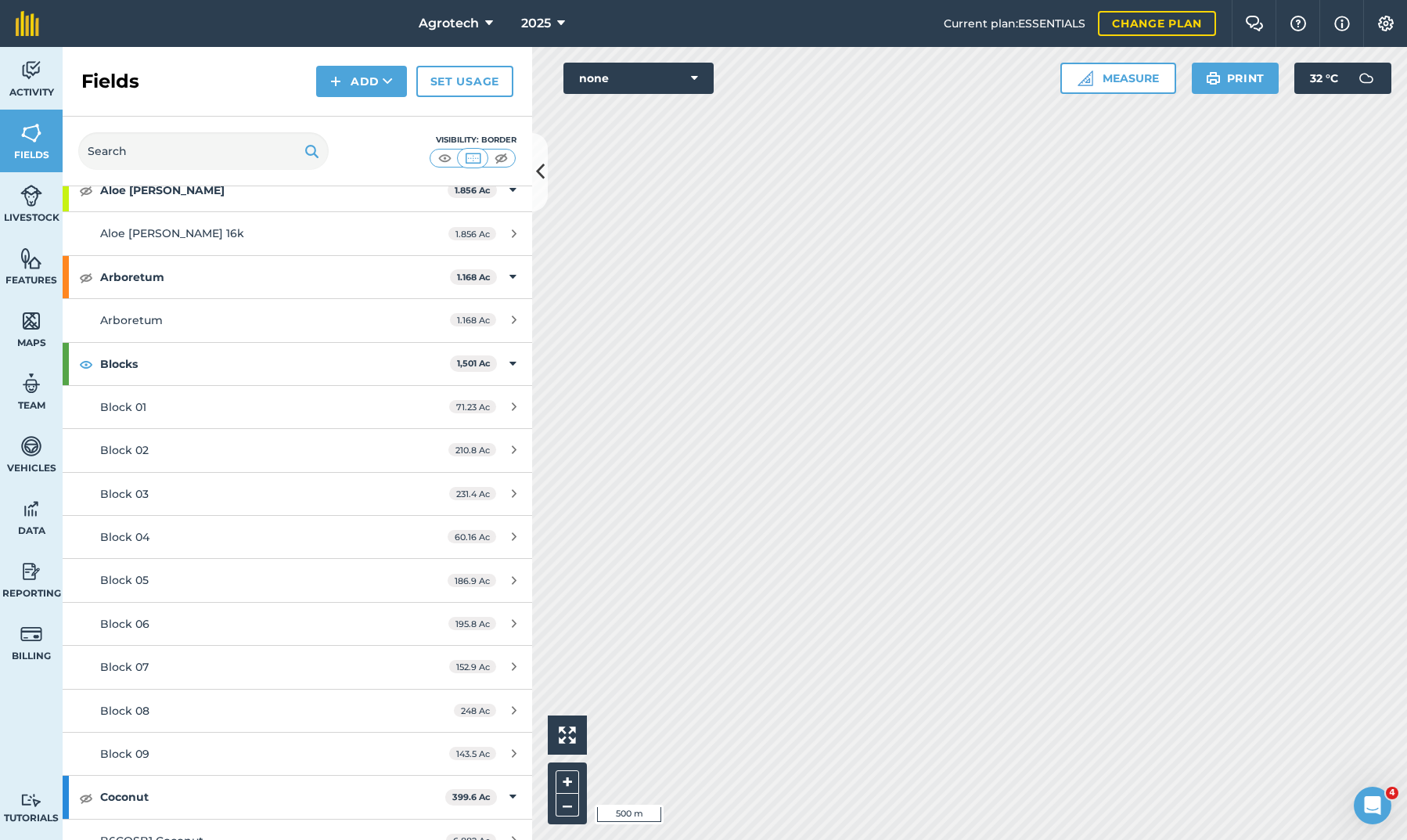
scroll to position [247, 0]
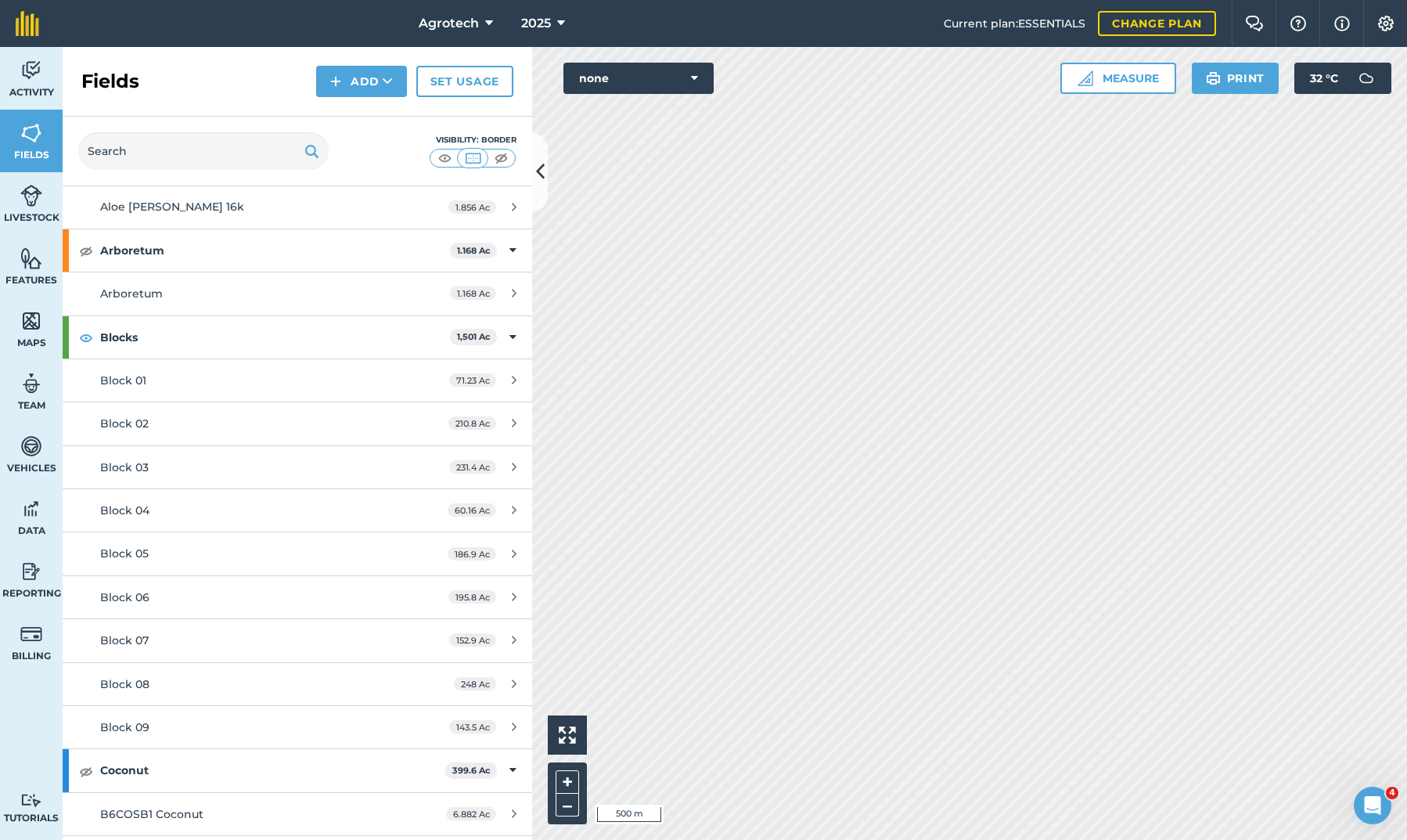
click at [514, 721] on icon at bounding box center [514, 726] width 4 height 12
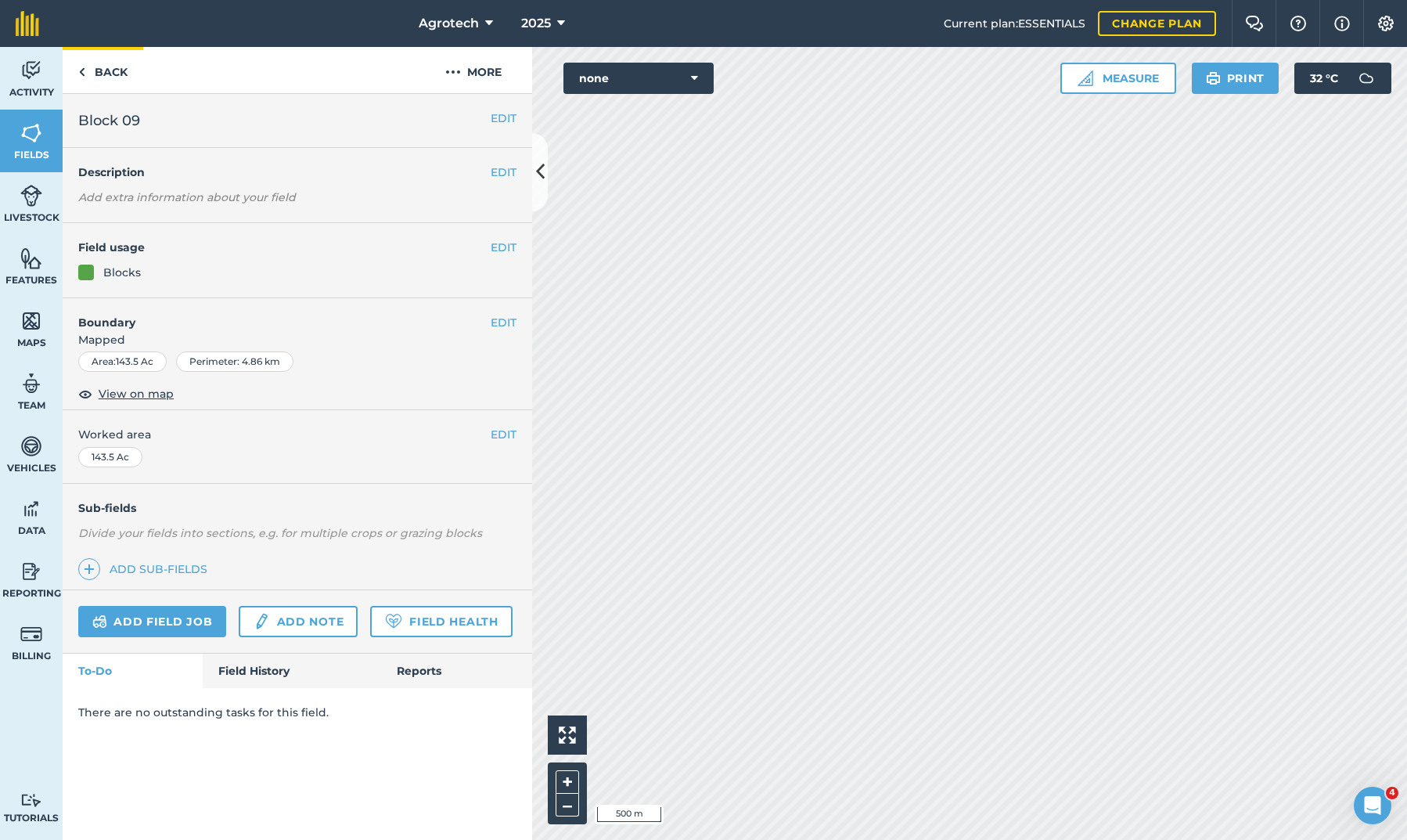
click at [85, 74] on link "Back" at bounding box center [103, 69] width 81 height 46
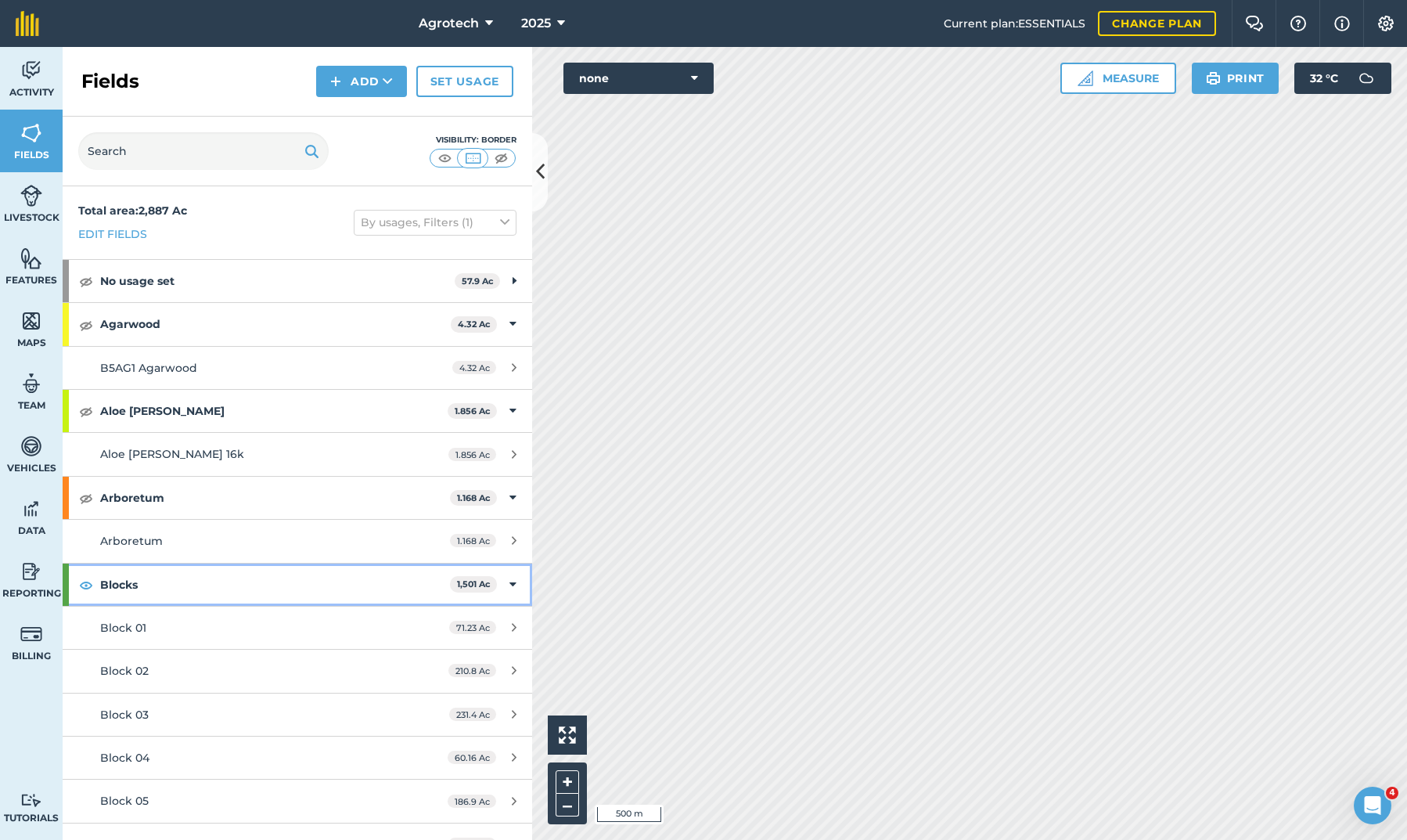
click at [90, 578] on img at bounding box center [86, 585] width 14 height 19
click at [38, 204] on img at bounding box center [31, 195] width 22 height 23
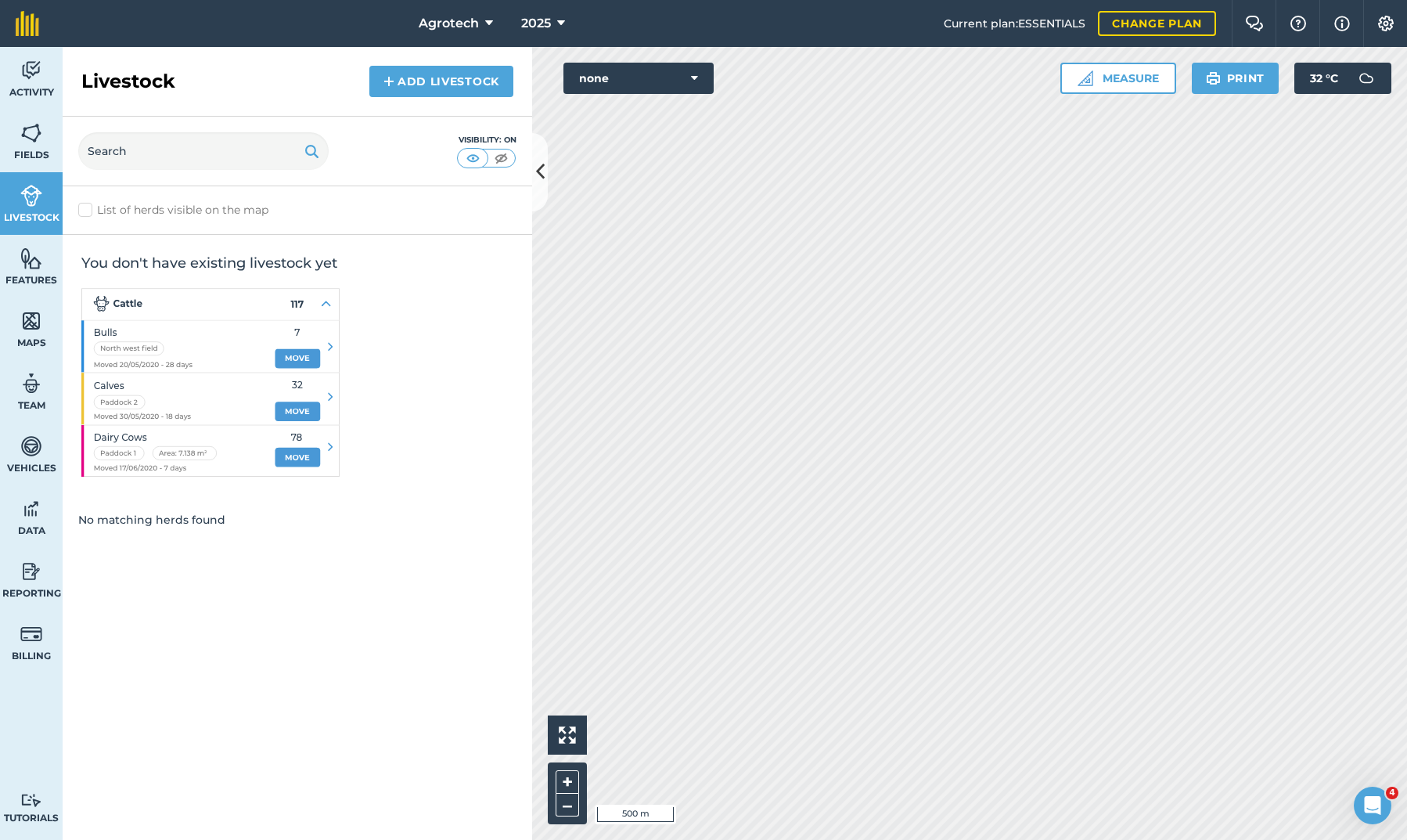
click at [44, 143] on link "Fields" at bounding box center [31, 141] width 63 height 63
